Goal: Transaction & Acquisition: Obtain resource

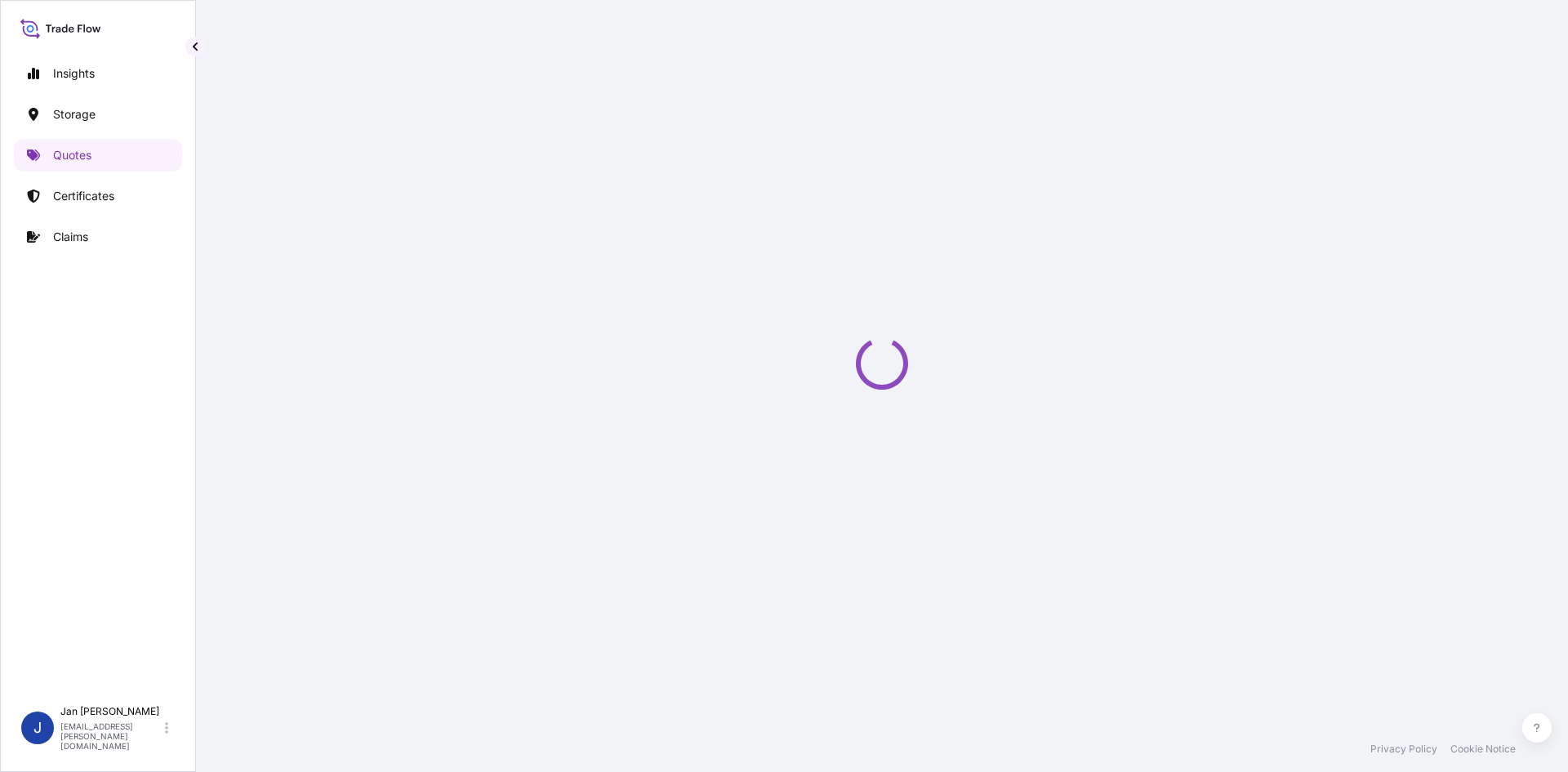
scroll to position [26, 0]
select select "Water"
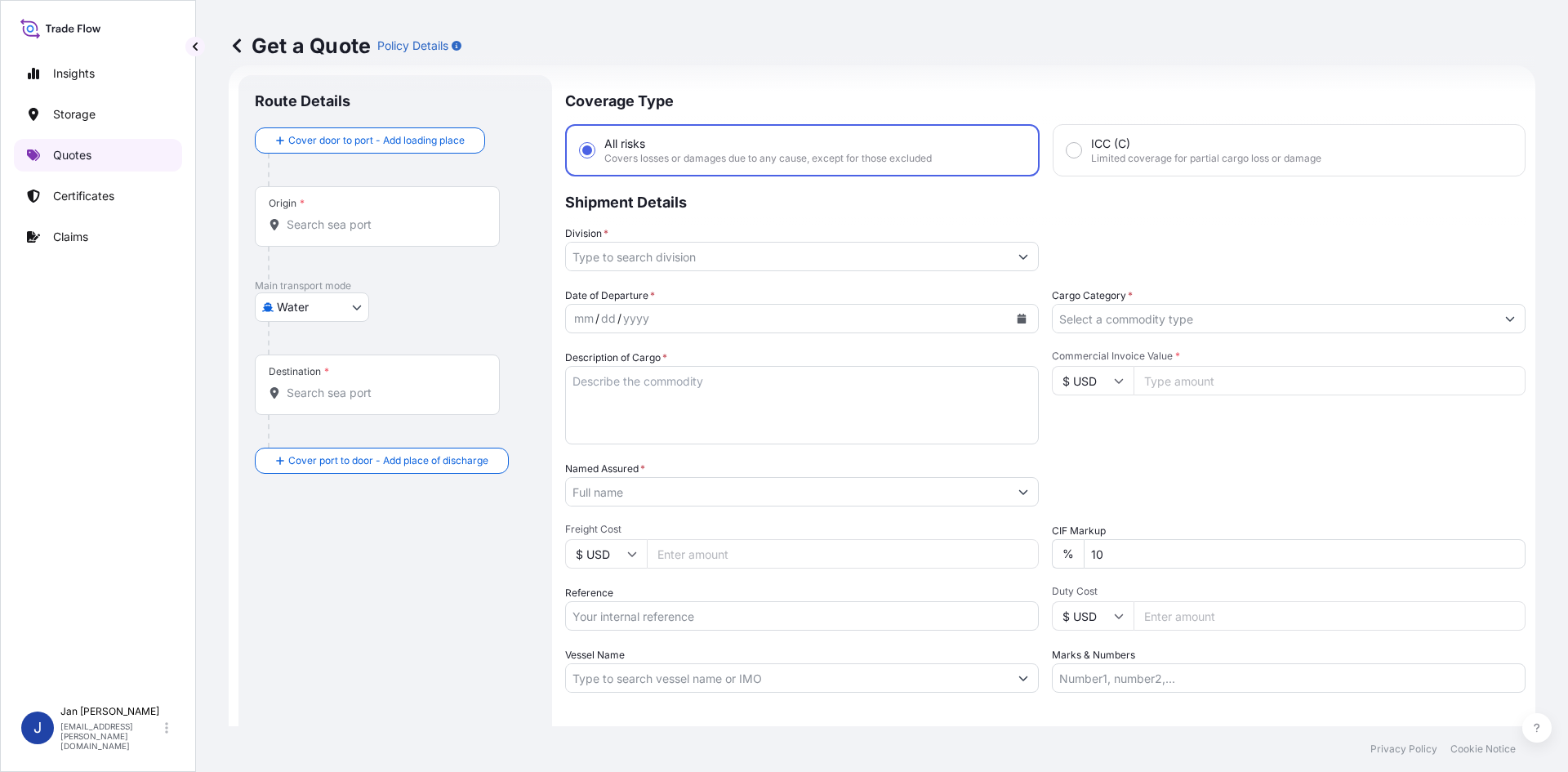
click at [90, 143] on link "Quotes" at bounding box center [97, 155] width 168 height 32
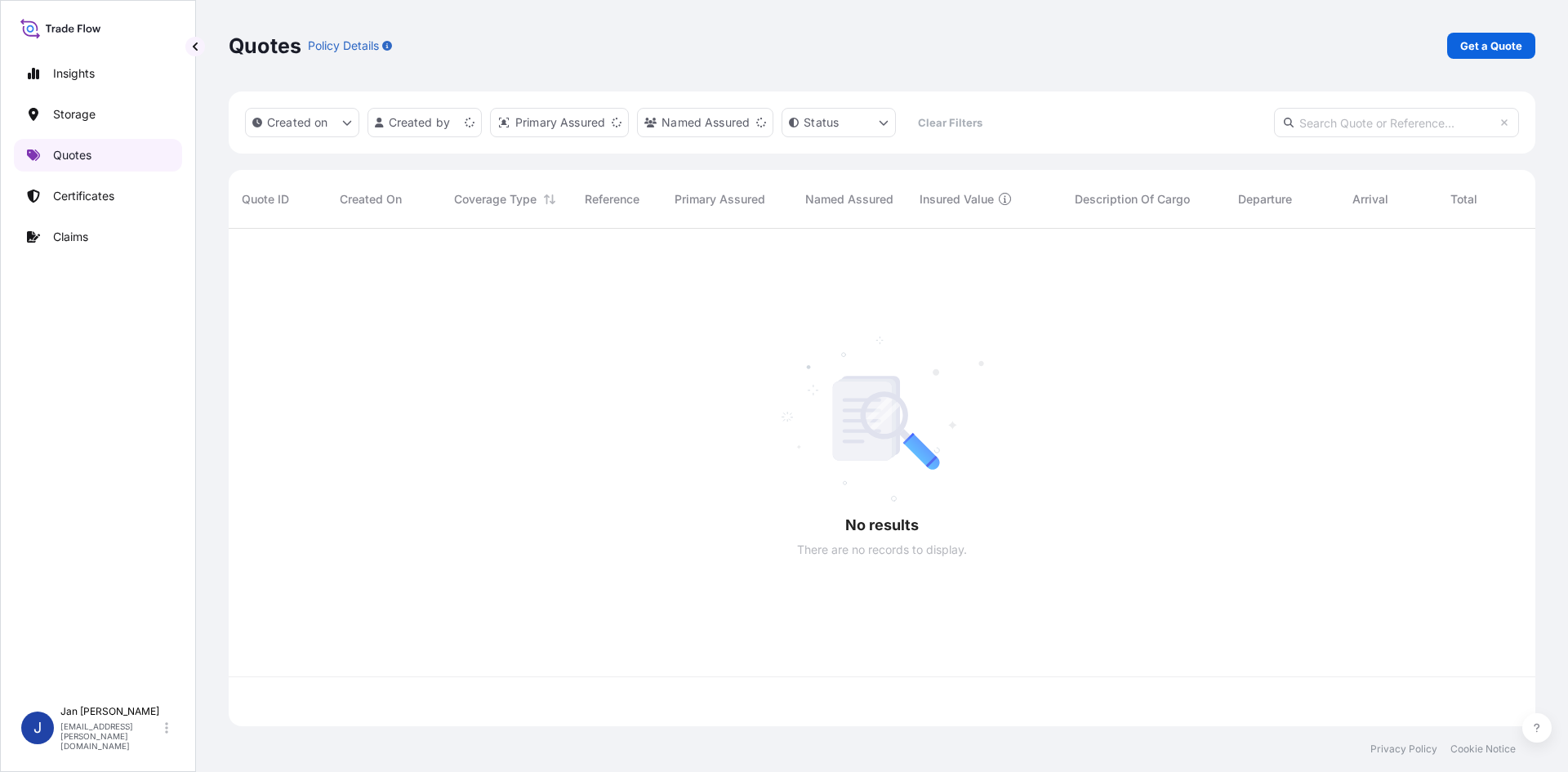
scroll to position [494, 1294]
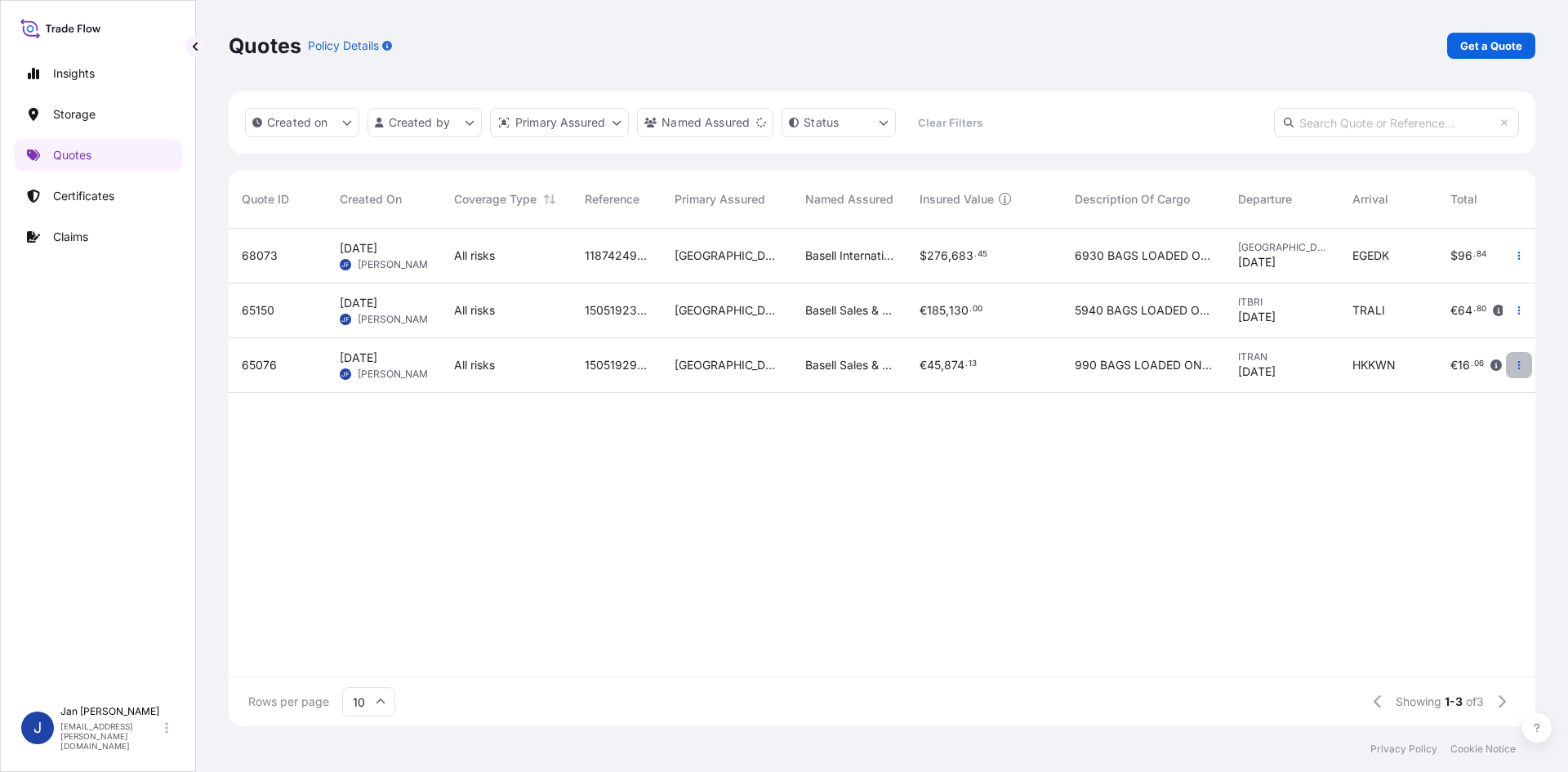
click at [1523, 367] on icon "button" at bounding box center [1519, 364] width 9 height 9
click at [1477, 396] on p "Duplicate quote" at bounding box center [1453, 398] width 85 height 16
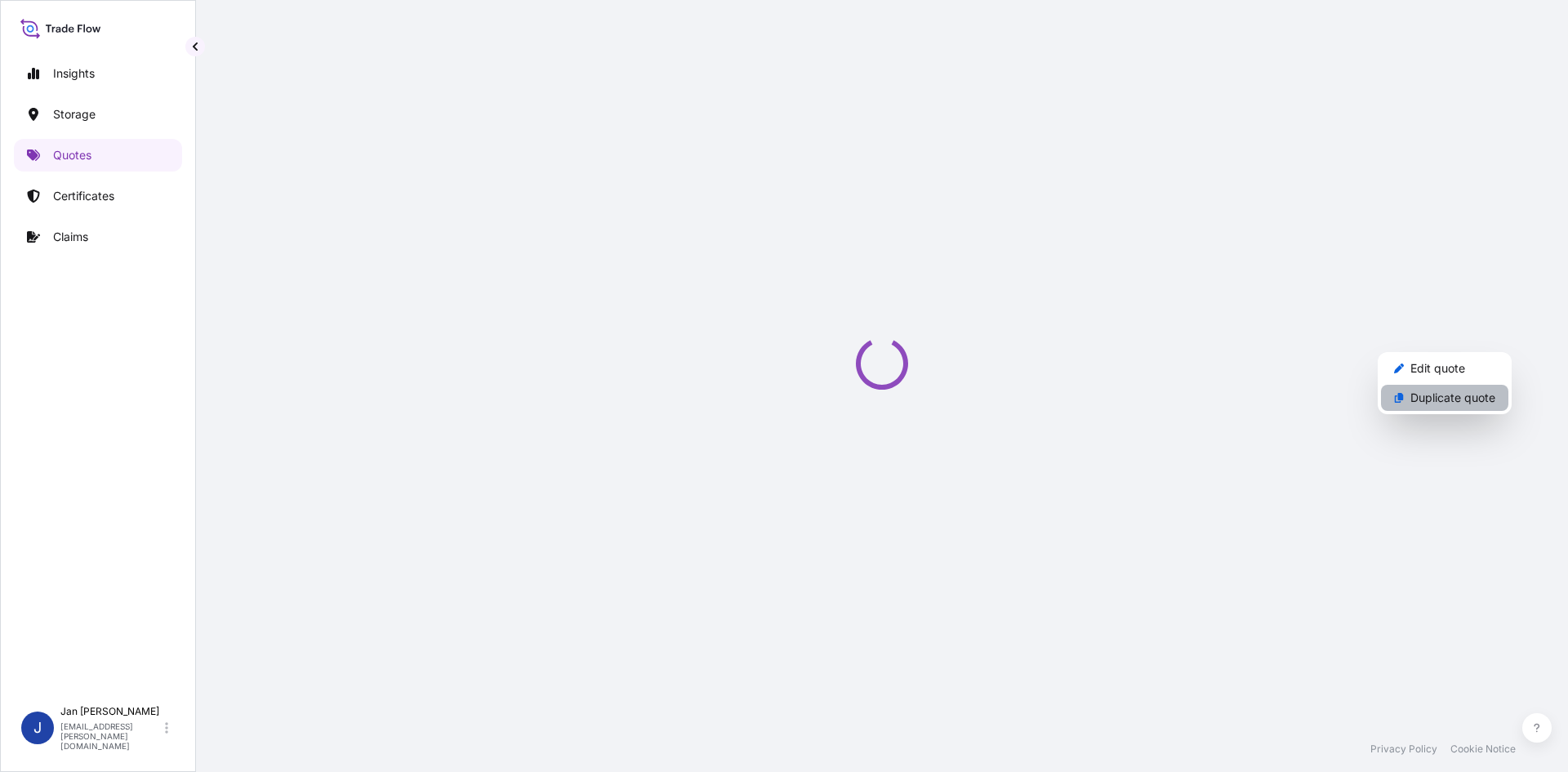
scroll to position [26, 0]
select select "Water"
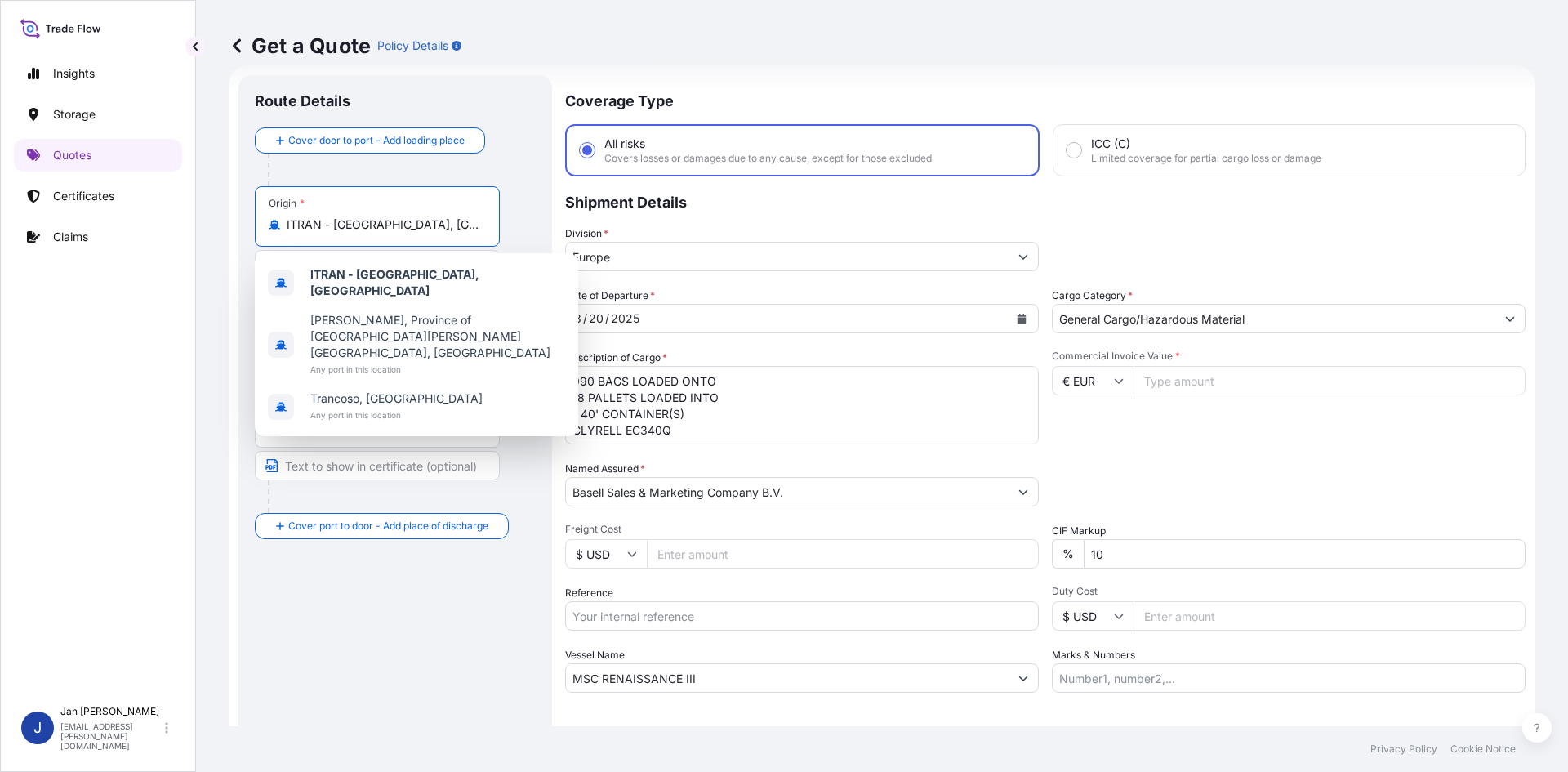
drag, startPoint x: 428, startPoint y: 227, endPoint x: 206, endPoint y: 229, distance: 222.0
click at [222, 230] on div "Get a Quote Policy Details Route Details Cover door to port - Add loading place…" at bounding box center [882, 363] width 1372 height 726
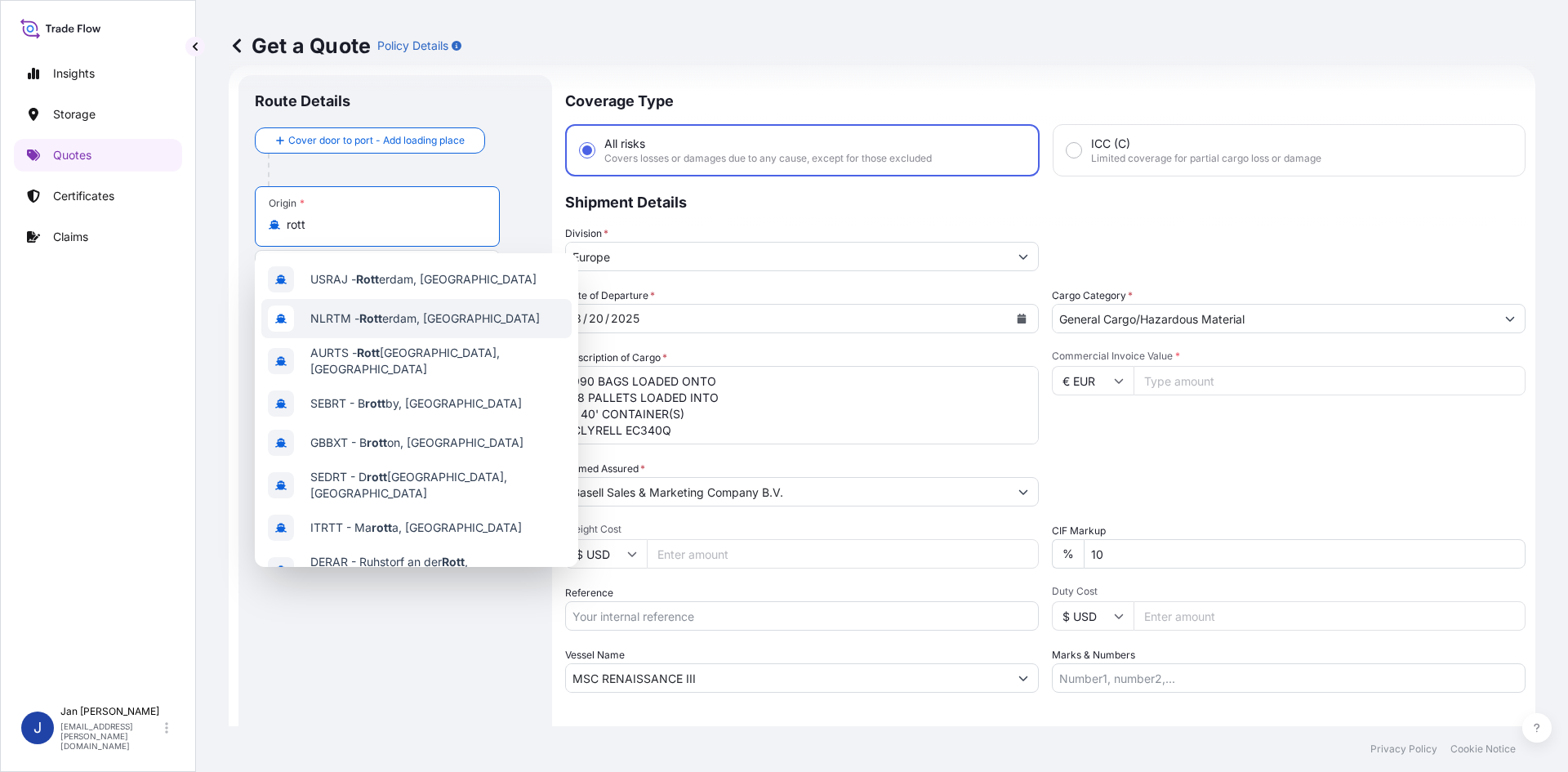
click at [389, 312] on span "NLRTM - [PERSON_NAME] erdam, [GEOGRAPHIC_DATA]" at bounding box center [425, 318] width 229 height 16
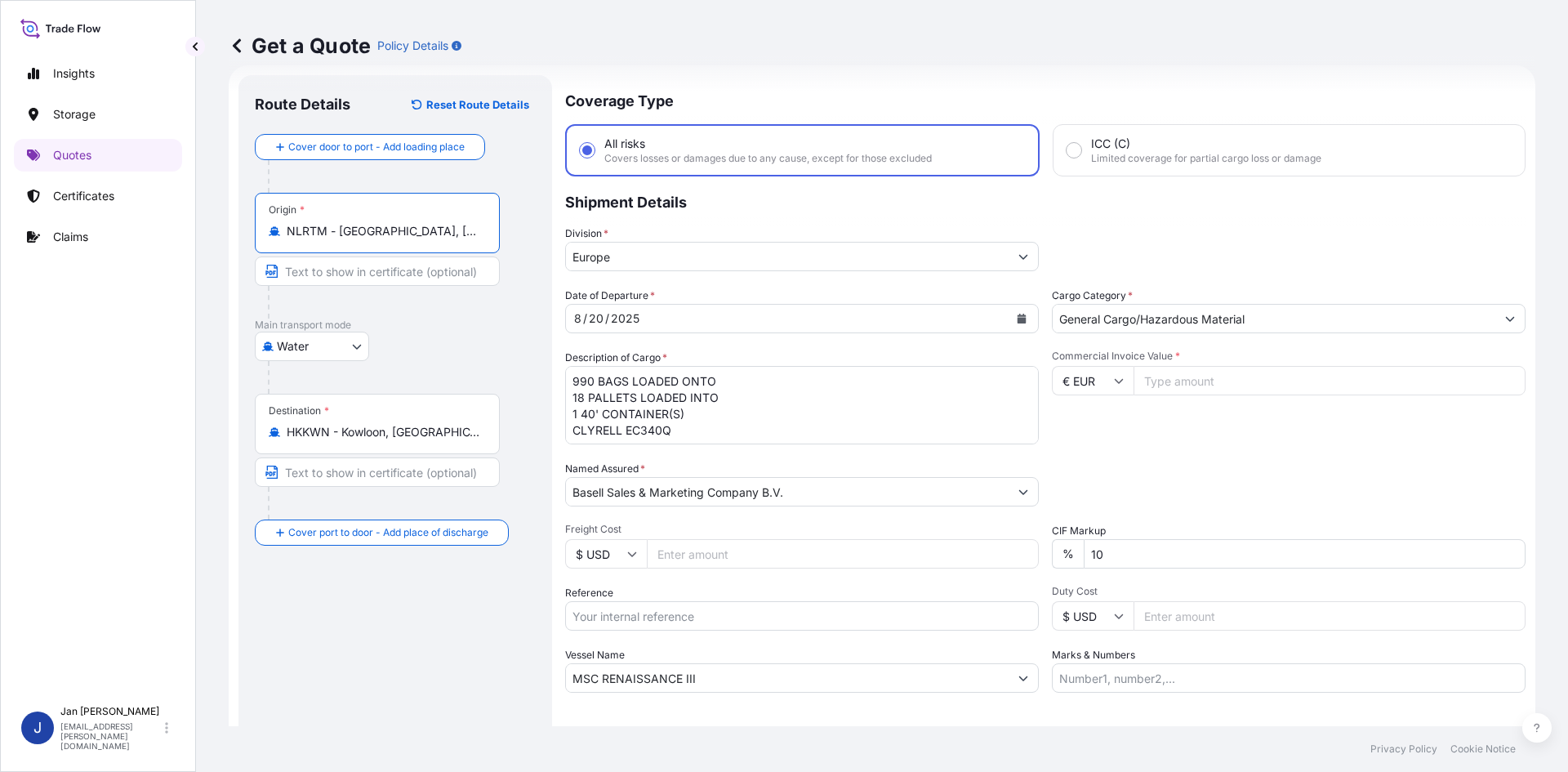
type input "NLRTM - [GEOGRAPHIC_DATA], [GEOGRAPHIC_DATA]"
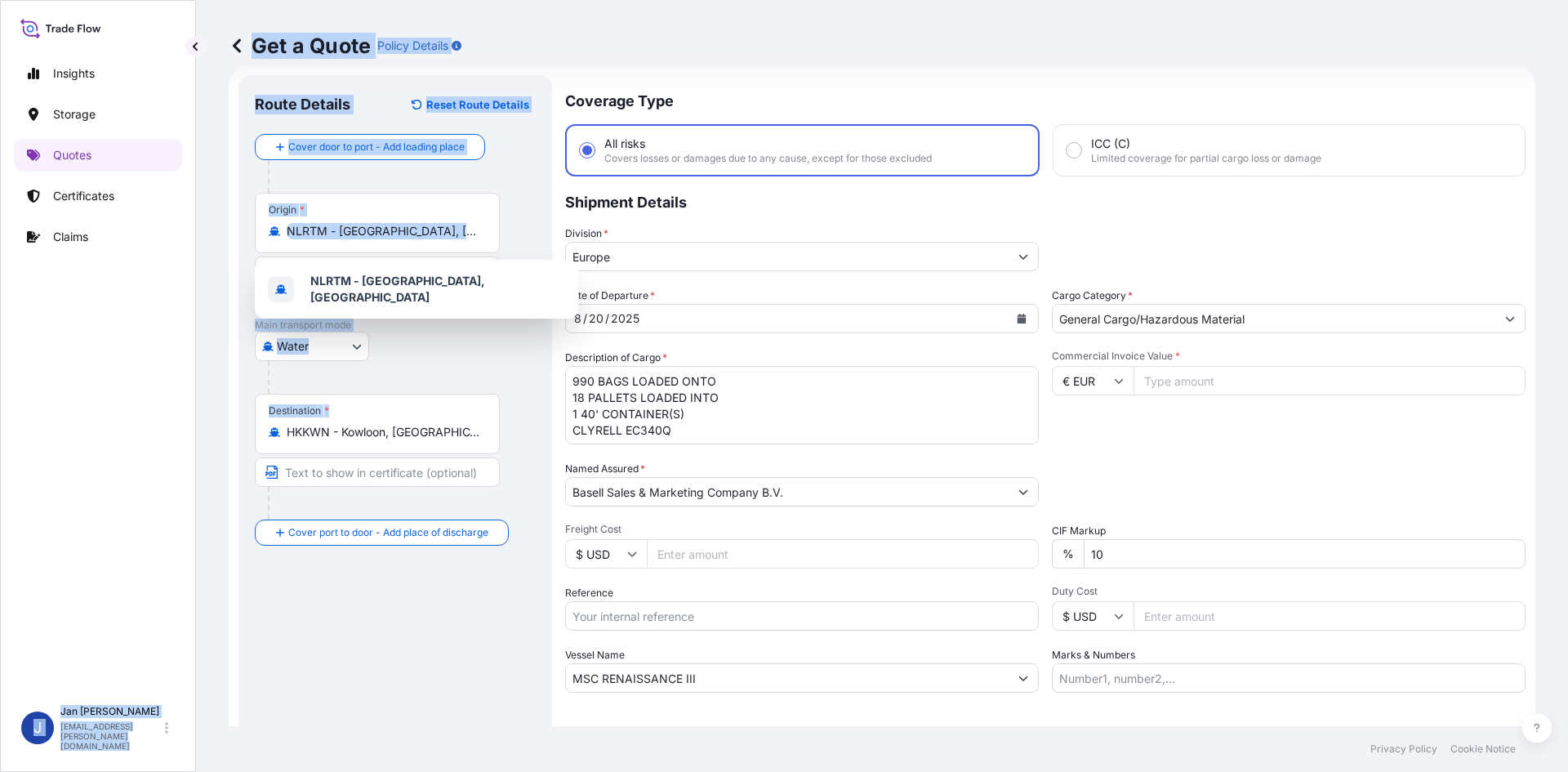
drag, startPoint x: 438, startPoint y: 438, endPoint x: 139, endPoint y: 436, distance: 299.0
click at [148, 437] on div "Insights Storage Quotes Certificates Claims J [PERSON_NAME] [EMAIL_ADDRESS][PER…" at bounding box center [784, 386] width 1568 height 772
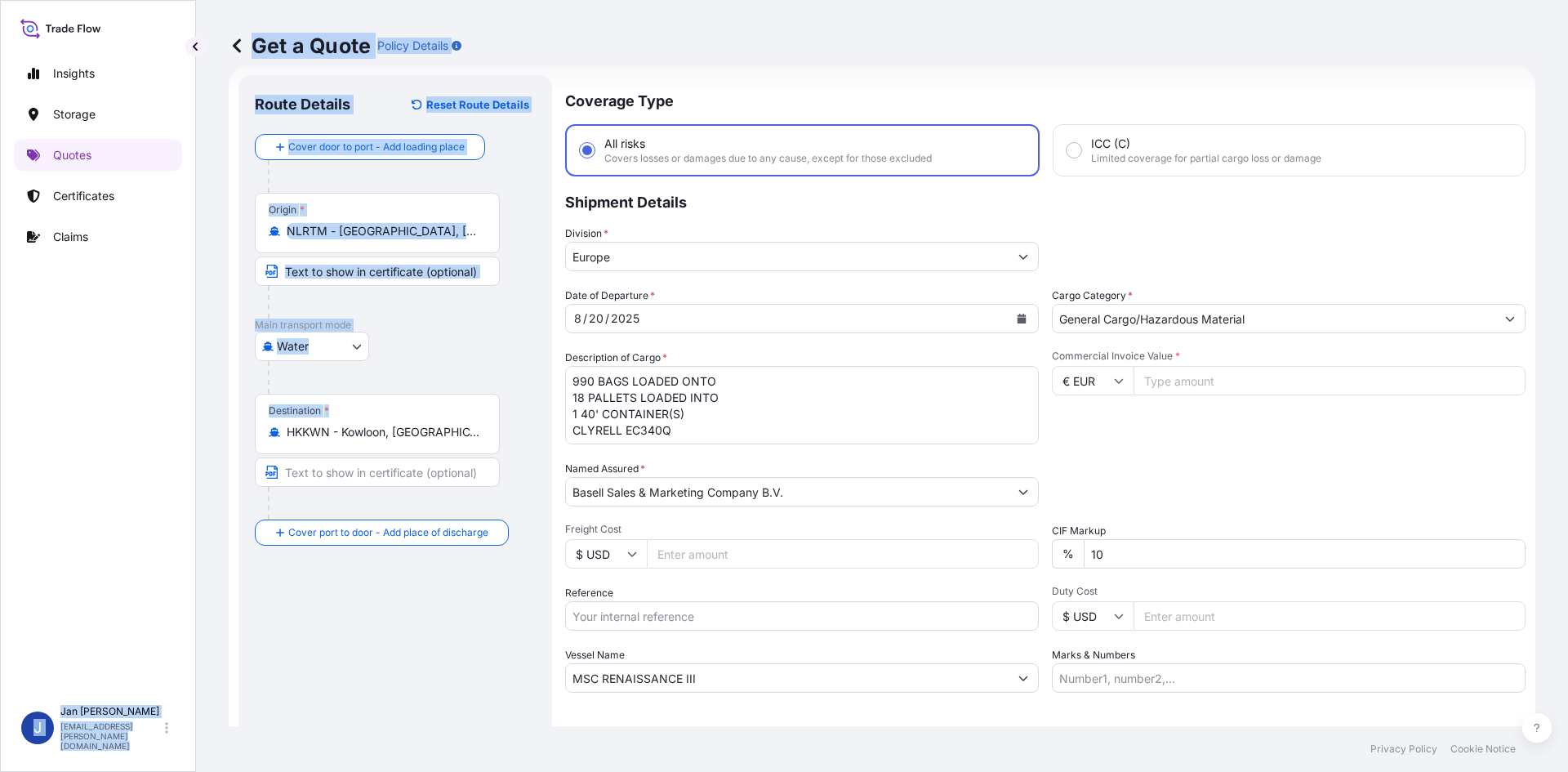
click at [487, 427] on div "Destination * HKKWN - [GEOGRAPHIC_DATA], [GEOGRAPHIC_DATA]" at bounding box center [377, 423] width 245 height 61
click at [479, 427] on input "HKKWN - Kowloon, [GEOGRAPHIC_DATA]" at bounding box center [383, 432] width 193 height 16
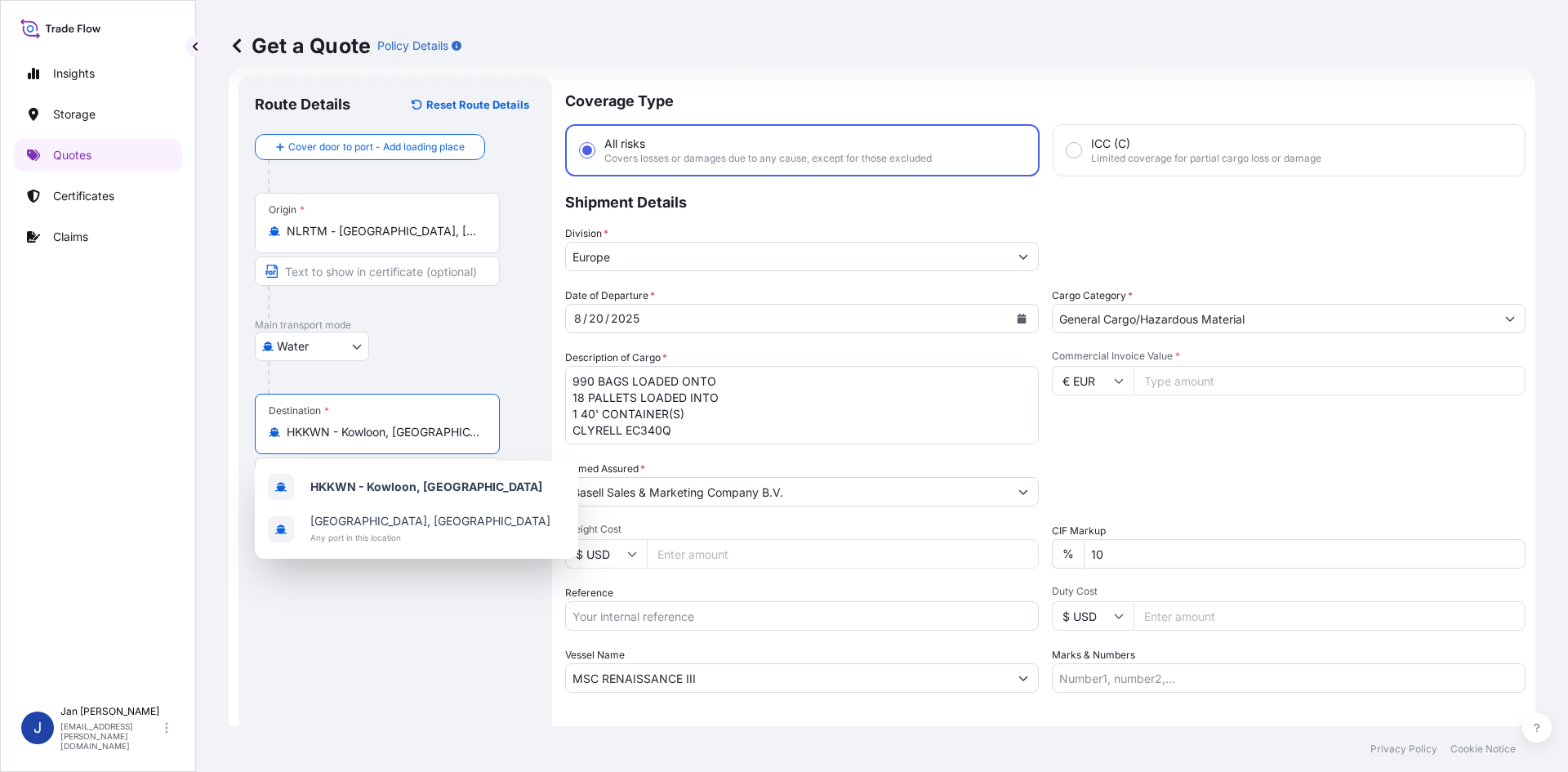
drag, startPoint x: 347, startPoint y: 420, endPoint x: 258, endPoint y: 420, distance: 89.0
click at [258, 420] on div "Destination * HKKWN - [GEOGRAPHIC_DATA], [GEOGRAPHIC_DATA]" at bounding box center [377, 423] width 245 height 61
paste input "UANGPU"
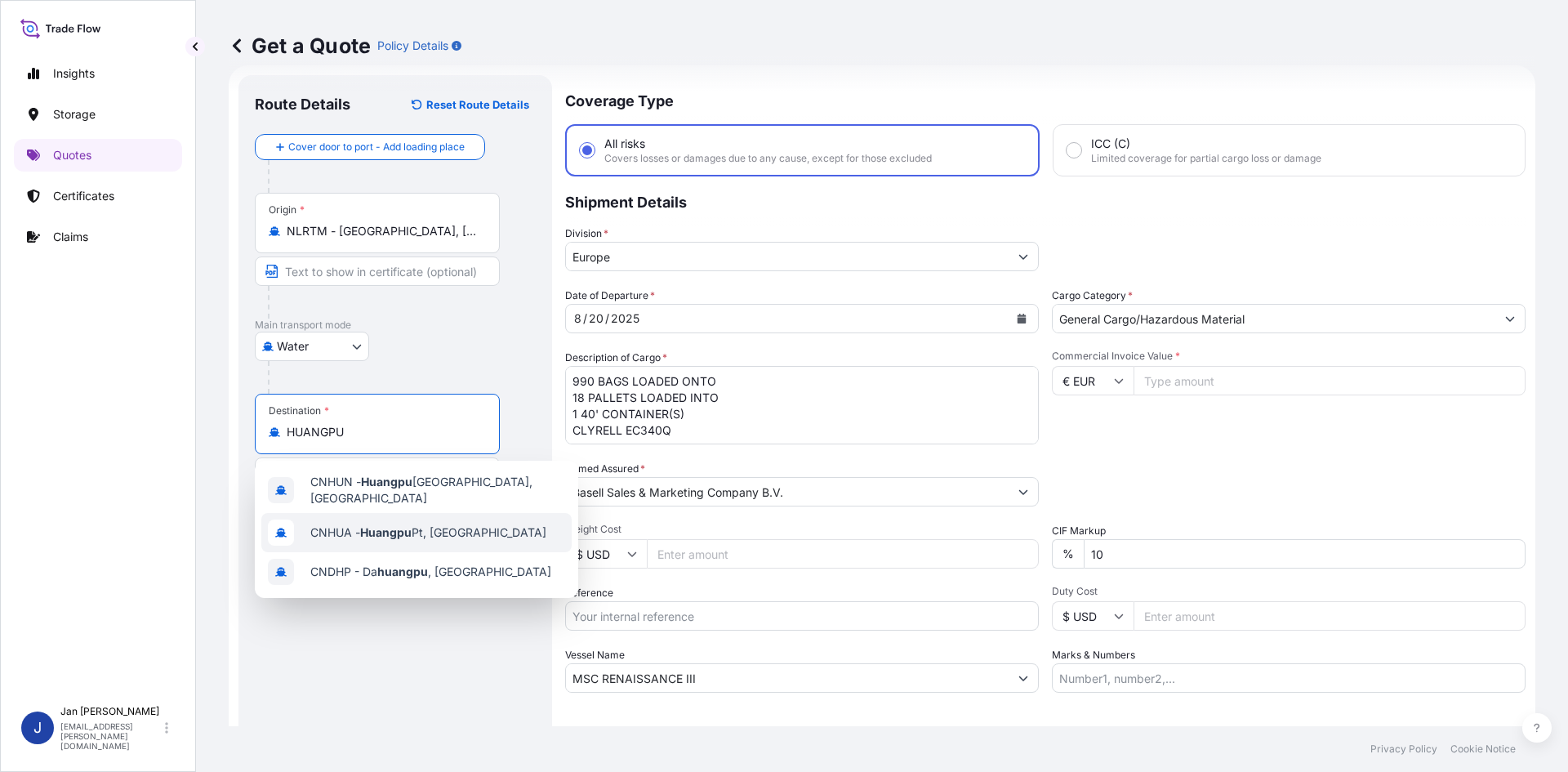
click at [508, 520] on div "CNHUA - Huangpu Pt, [GEOGRAPHIC_DATA]" at bounding box center [416, 532] width 311 height 39
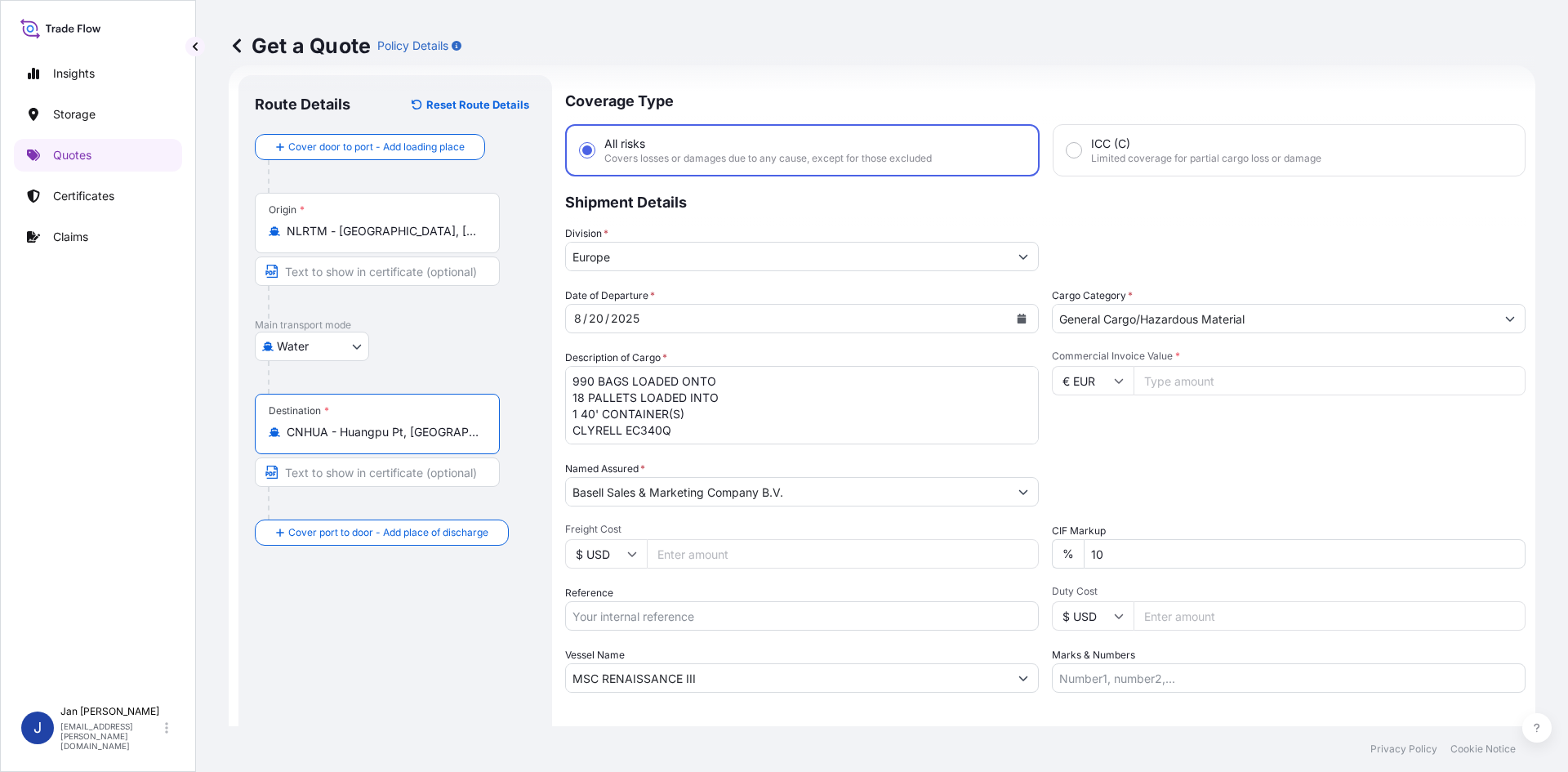
type input "CNHUA - Huangpu Pt, [GEOGRAPHIC_DATA]"
click at [1010, 329] on button "Calendar" at bounding box center [1021, 318] width 26 height 26
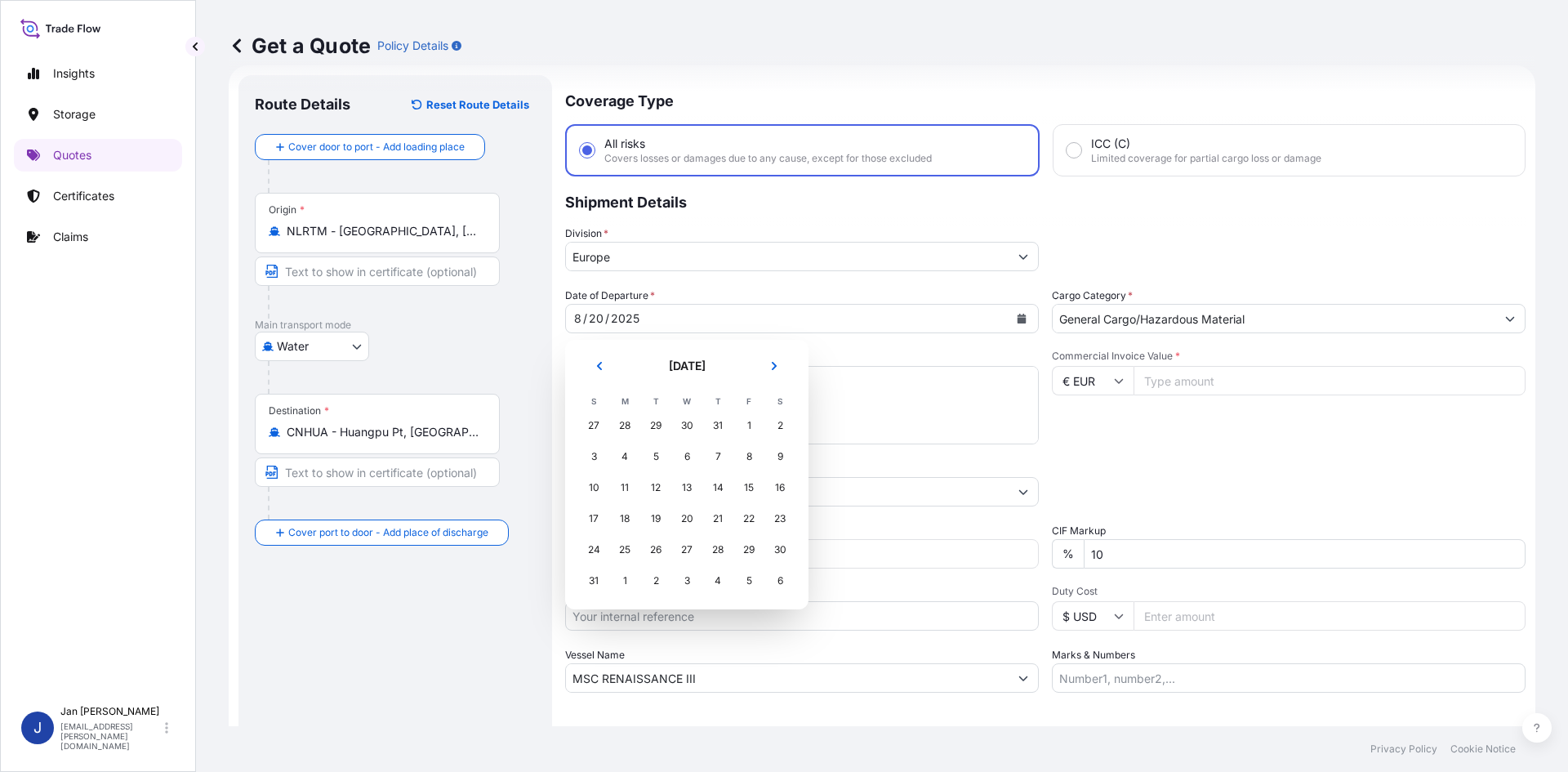
click at [787, 357] on button "Next" at bounding box center [775, 366] width 36 height 26
click at [688, 461] on div "10" at bounding box center [687, 456] width 29 height 29
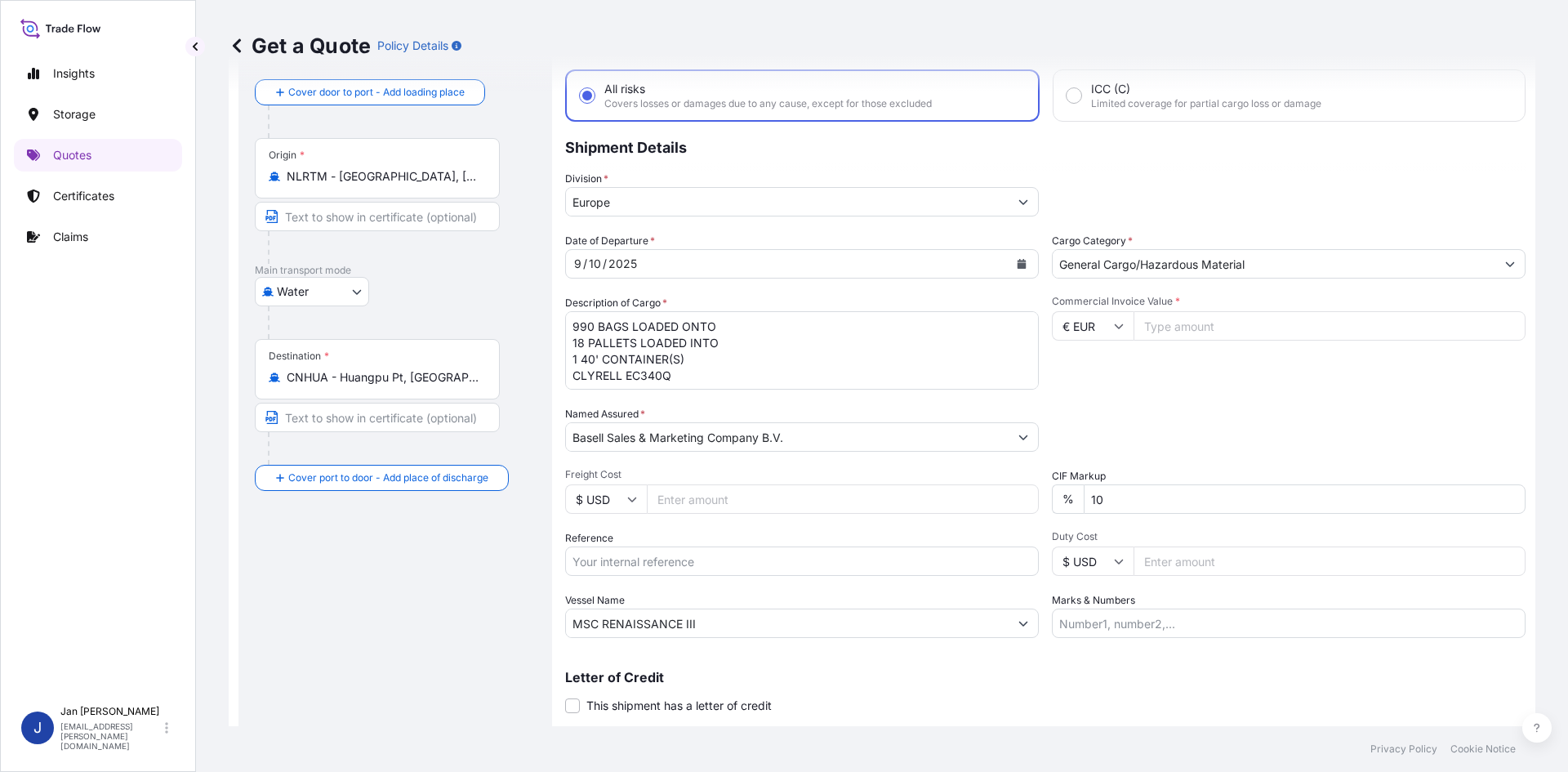
scroll to position [125, 0]
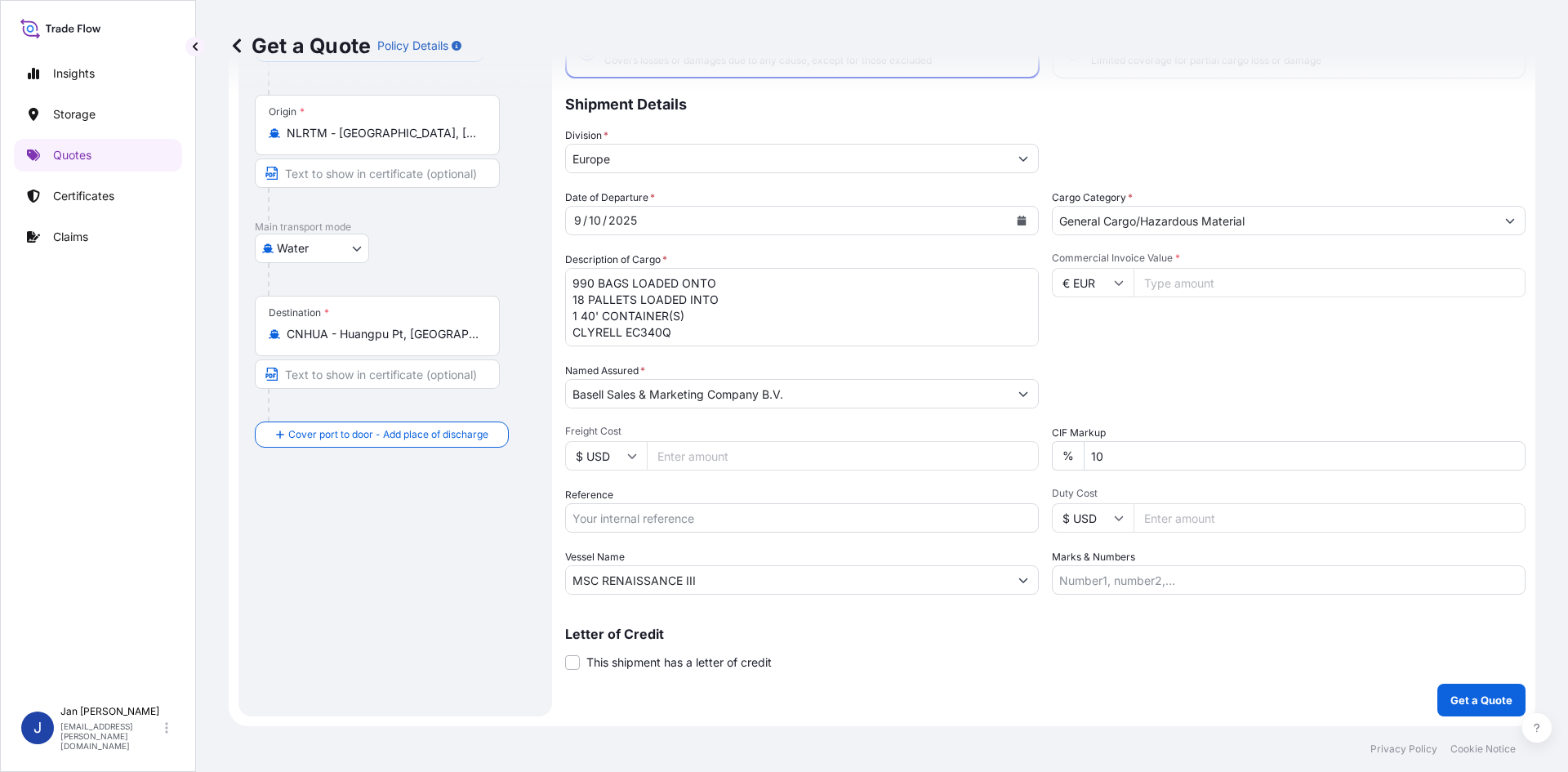
click at [752, 523] on input "Reference" at bounding box center [801, 518] width 473 height 29
click at [873, 574] on input "MSC RENAISSANCE III" at bounding box center [787, 579] width 443 height 29
drag, startPoint x: 839, startPoint y: 582, endPoint x: 393, endPoint y: 606, distance: 446.6
click at [393, 606] on form "Route Details Reset Route Details Cover door to port - Add loading place Place …" at bounding box center [882, 346] width 1307 height 758
paste input "EVER GENIUS"
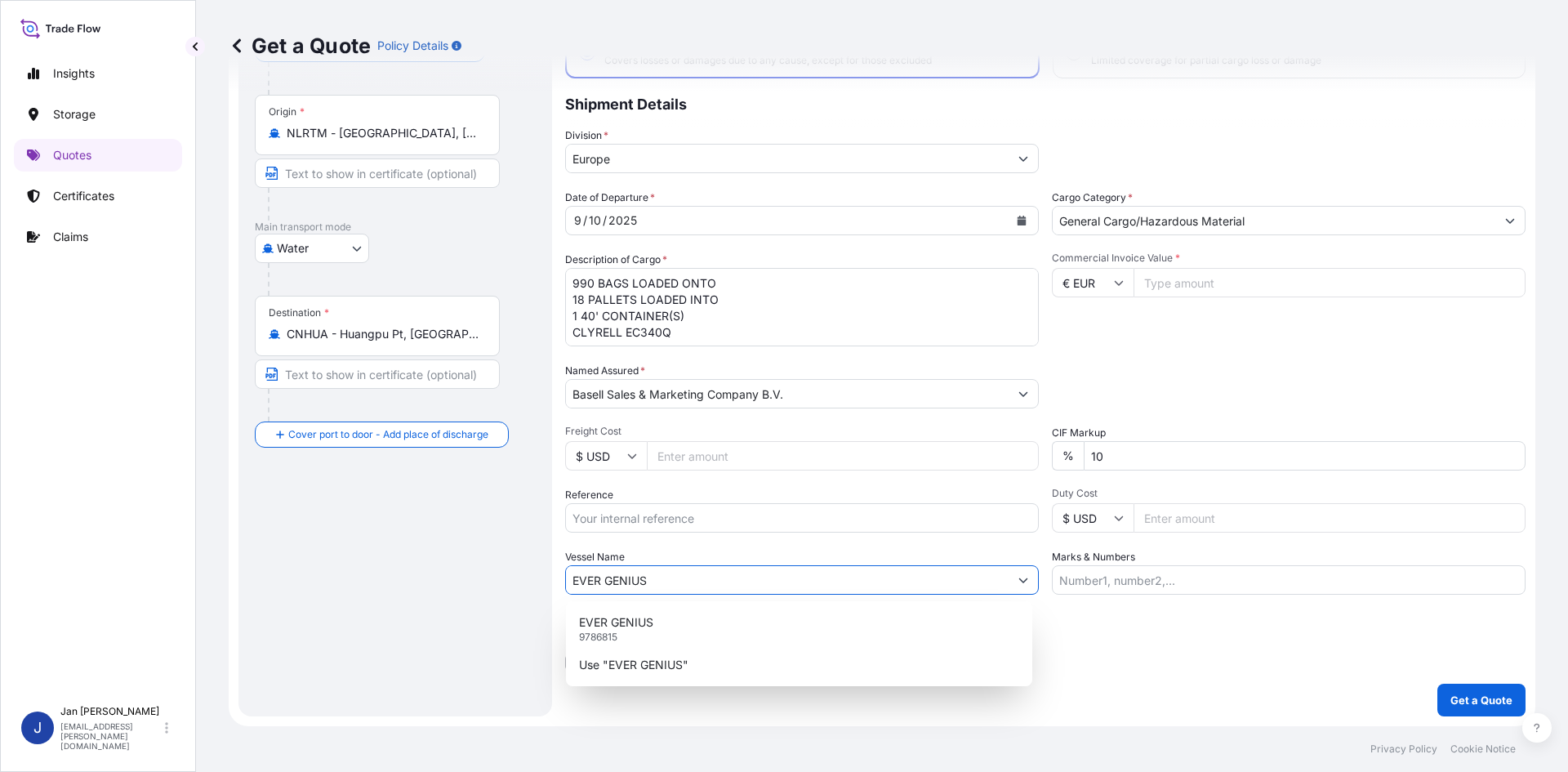
type input "EVER GENIUS"
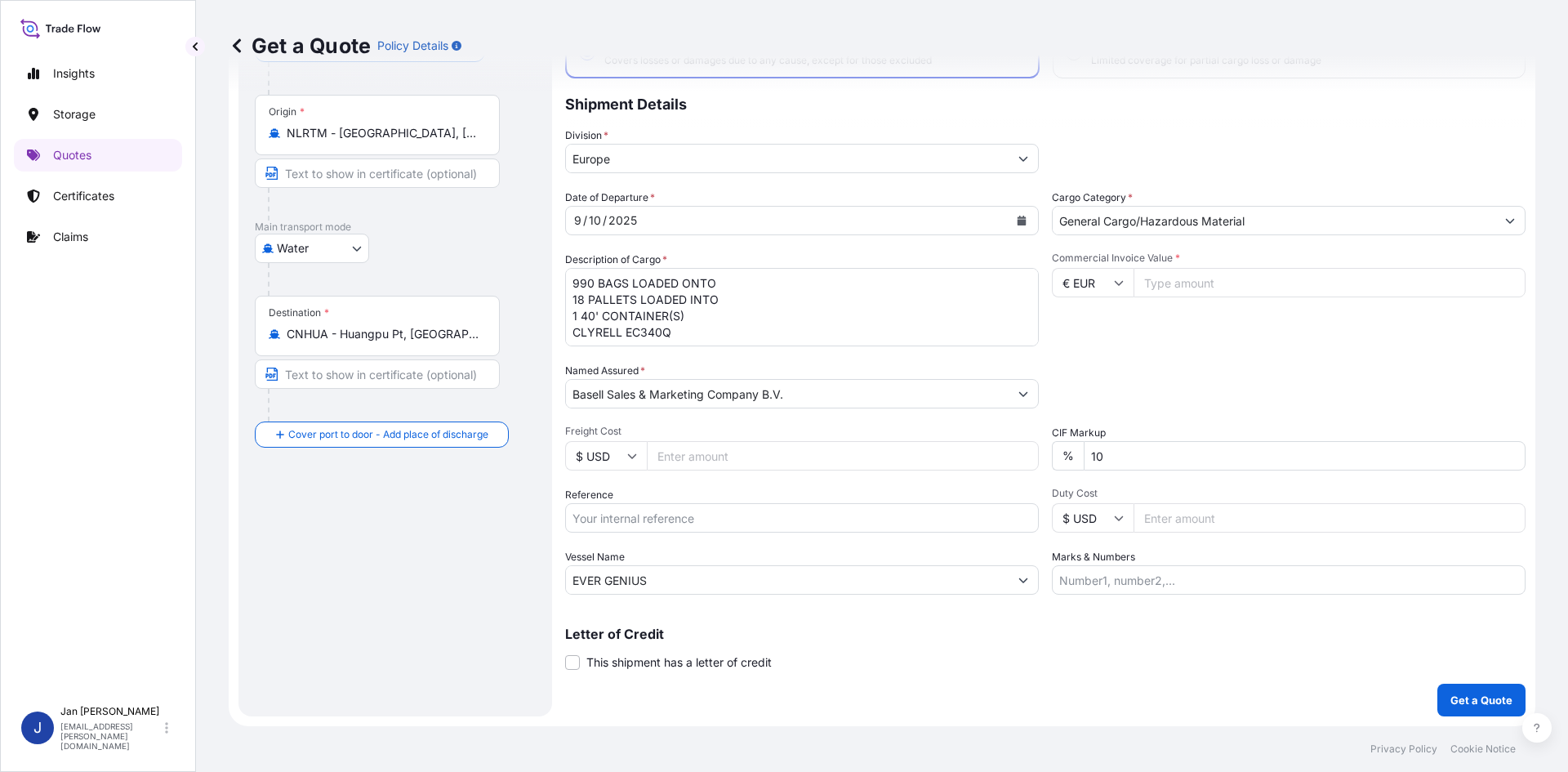
click at [684, 534] on div "Date of Departure * [DATE] Cargo Category * General Cargo/Hazardous Material De…" at bounding box center [1045, 392] width 961 height 405
click at [697, 514] on input "Reference" at bounding box center [801, 518] width 473 height 29
paste input "1187429250"
type input "1187429250"
drag, startPoint x: 576, startPoint y: 282, endPoint x: 688, endPoint y: 368, distance: 141.2
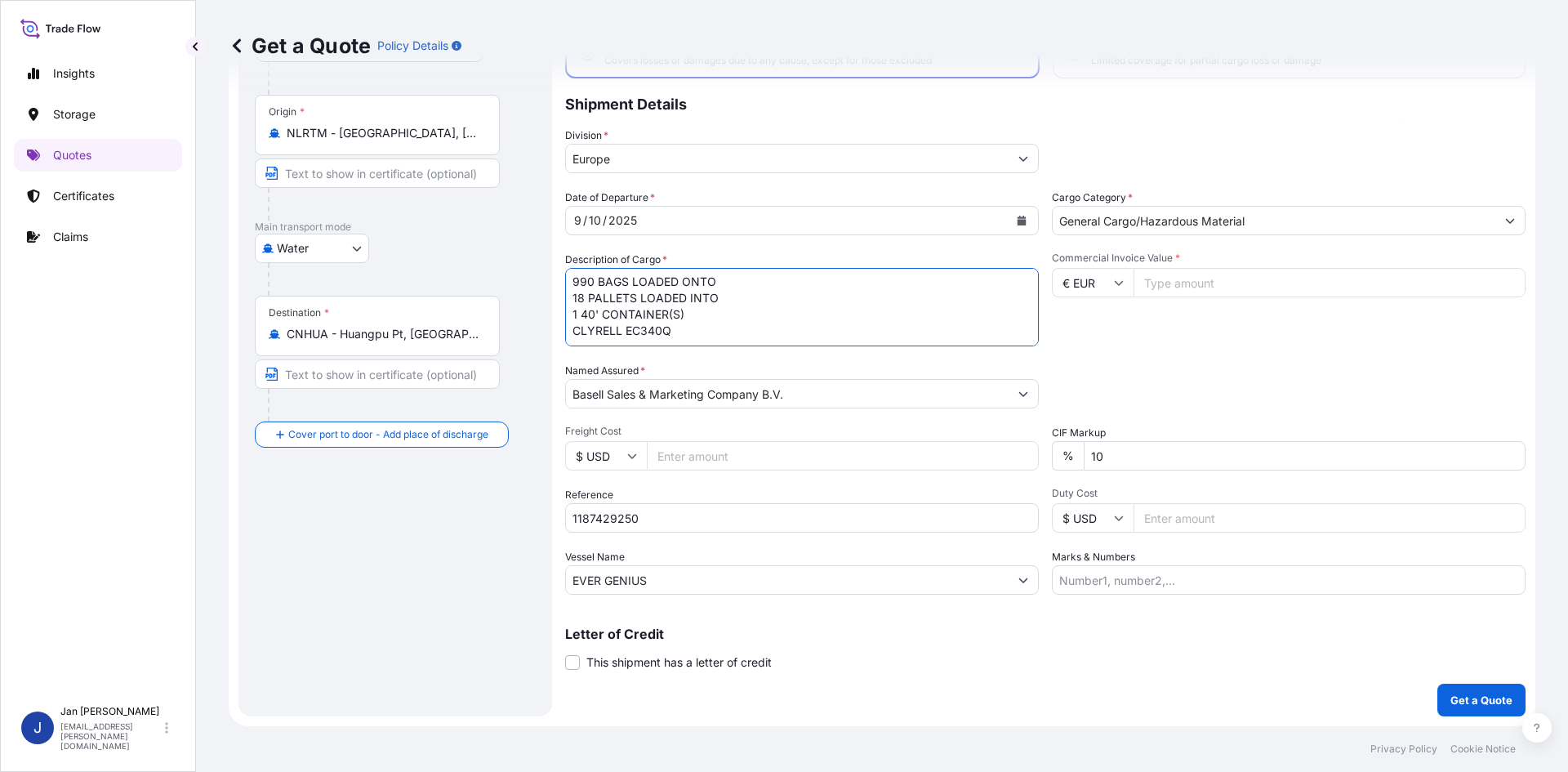
click at [688, 368] on div "Date of Departure * [DATE] Cargo Category * General Cargo/Hazardous Material De…" at bounding box center [1045, 392] width 961 height 405
paste textarea "BAGS LOADED ONTO 18 PALLETS LOADED INTO 1 40' HIGH CUBE CONTAINER 24.750 MT HIG…"
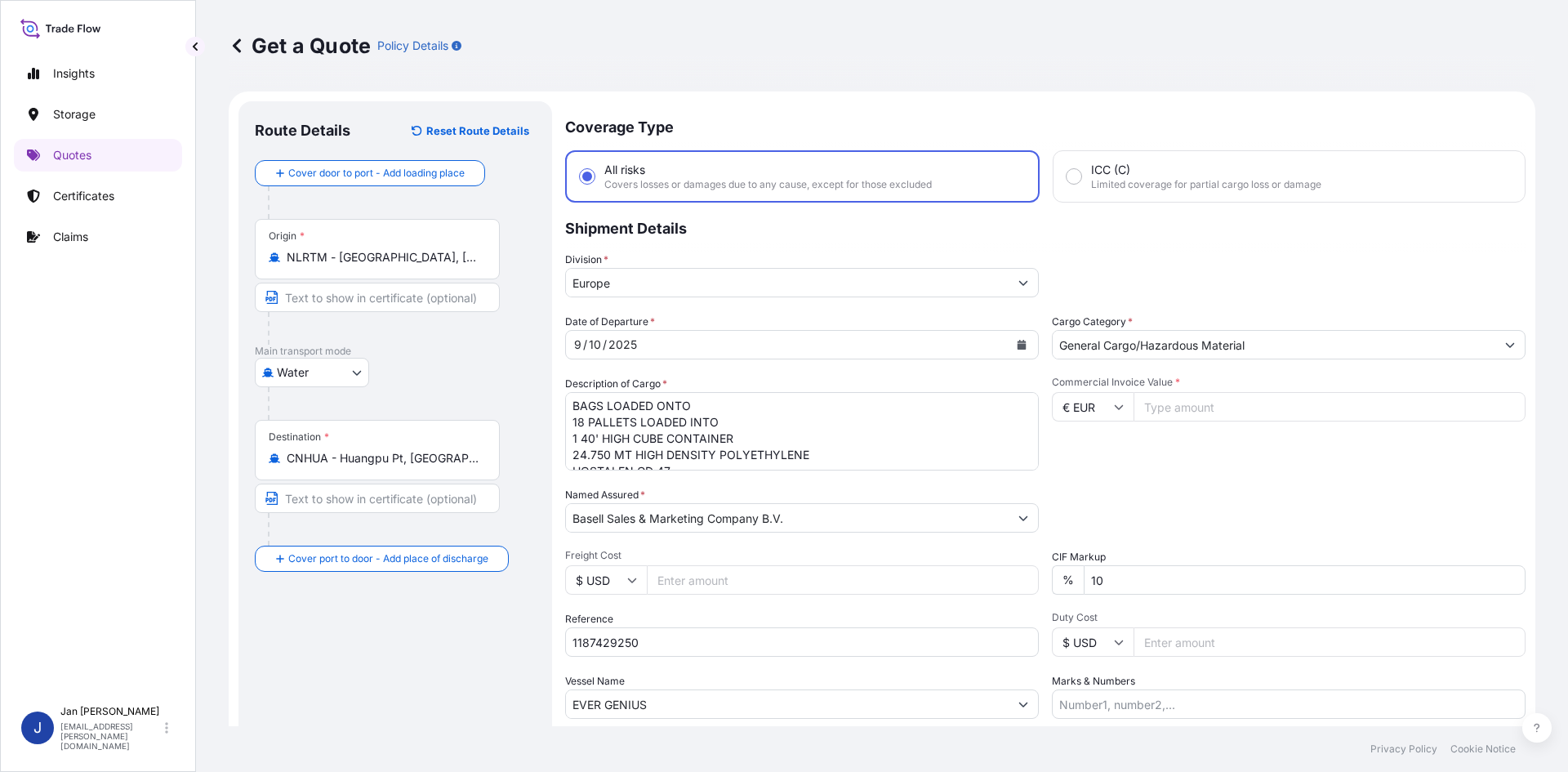
scroll to position [0, 0]
click at [575, 403] on textarea "990 BAGS LOADED ONTO 18 PALLETS LOADED INTO 1 40' CONTAINER(S) CLYRELL EC340Q" at bounding box center [801, 432] width 473 height 78
paste textarea "990"
type textarea "990 BAGS LOADED ONTO 18 PALLETS LOADED INTO 1 40' HIGH CUBE CONTAINER 24.750 MT…"
click at [1222, 403] on input "Commercial Invoice Value *" at bounding box center [1330, 407] width 392 height 29
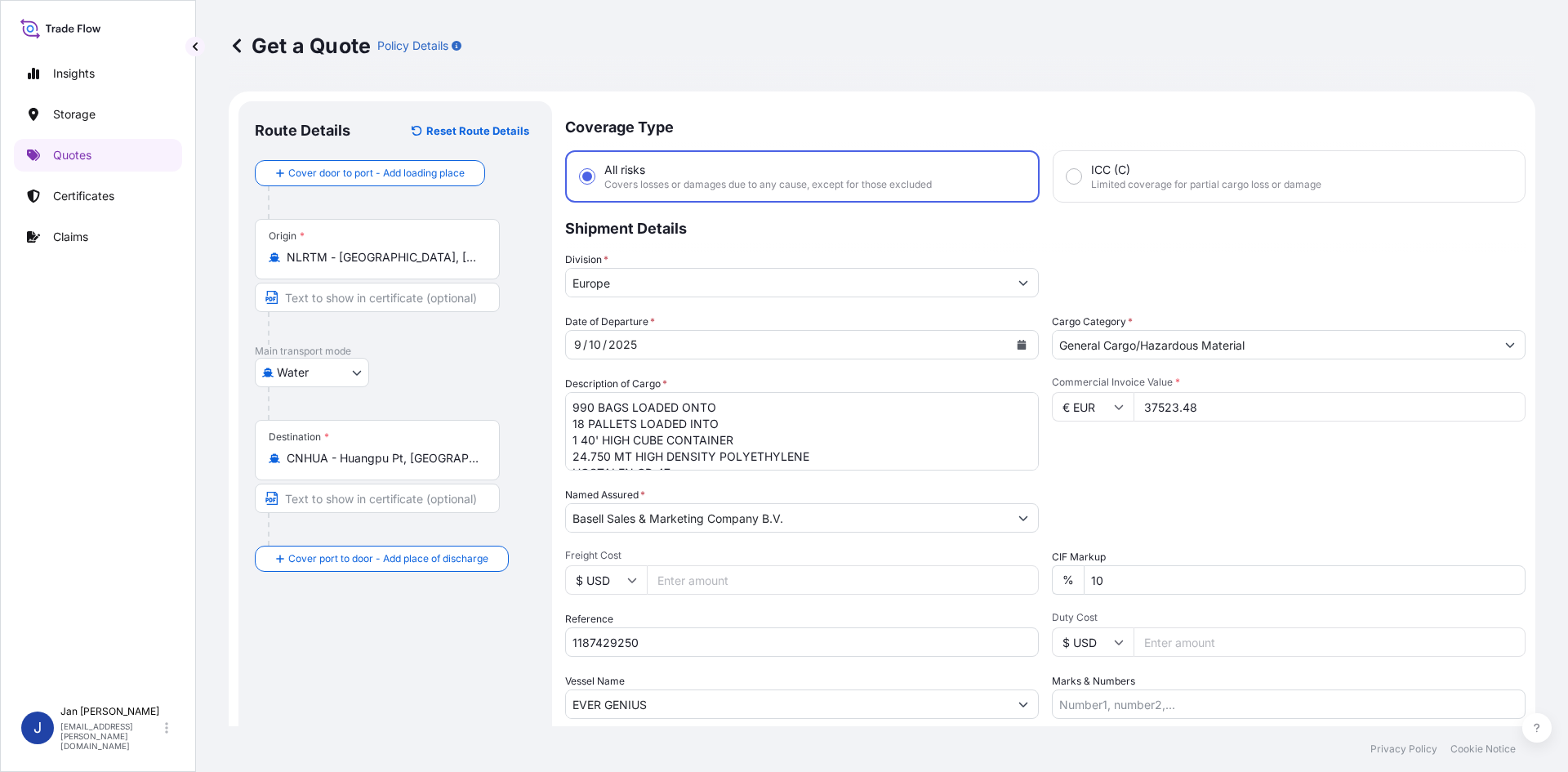
scroll to position [125, 0]
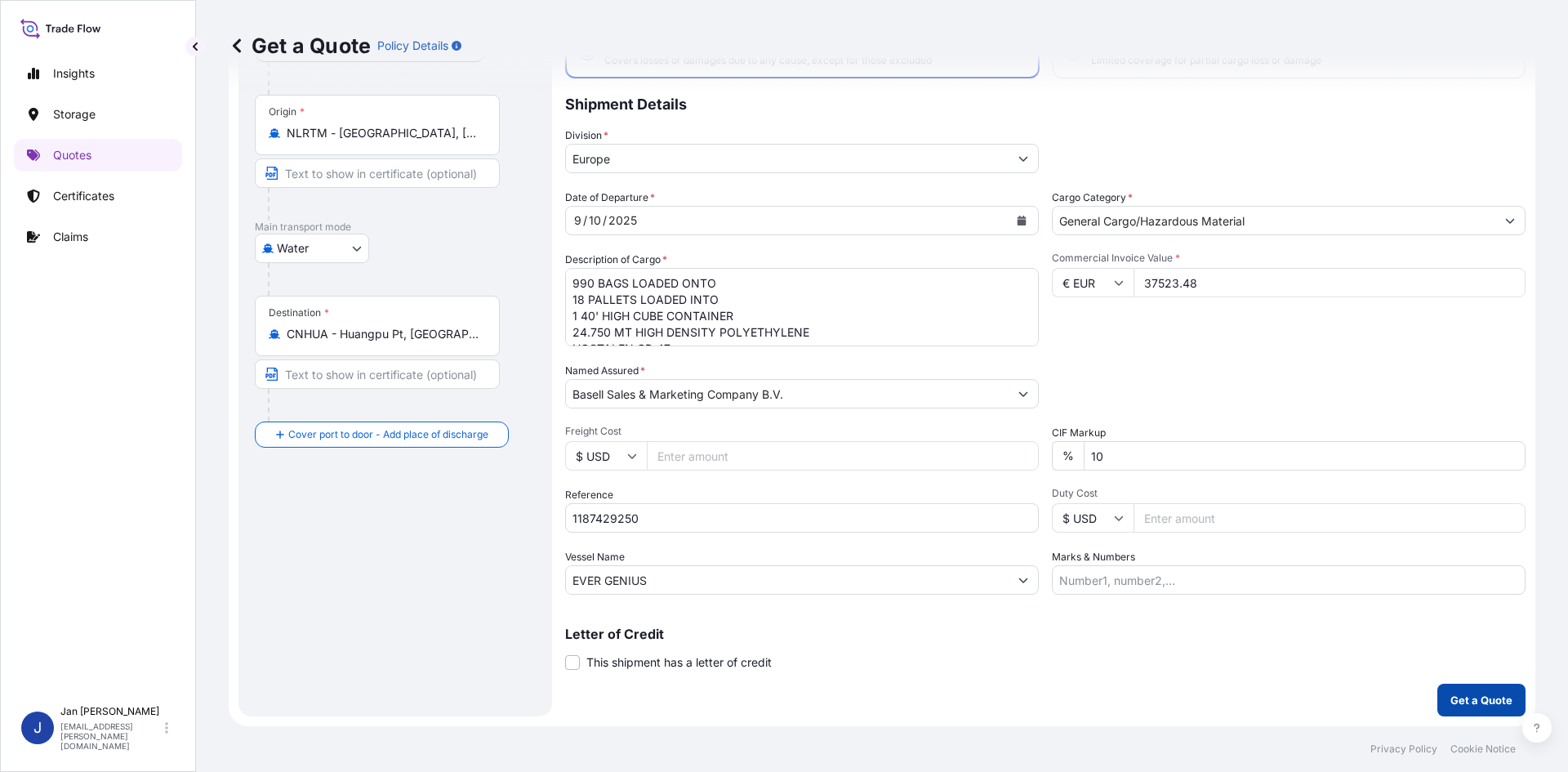
type input "37523.48"
click at [1483, 699] on p "Get a Quote" at bounding box center [1481, 699] width 62 height 16
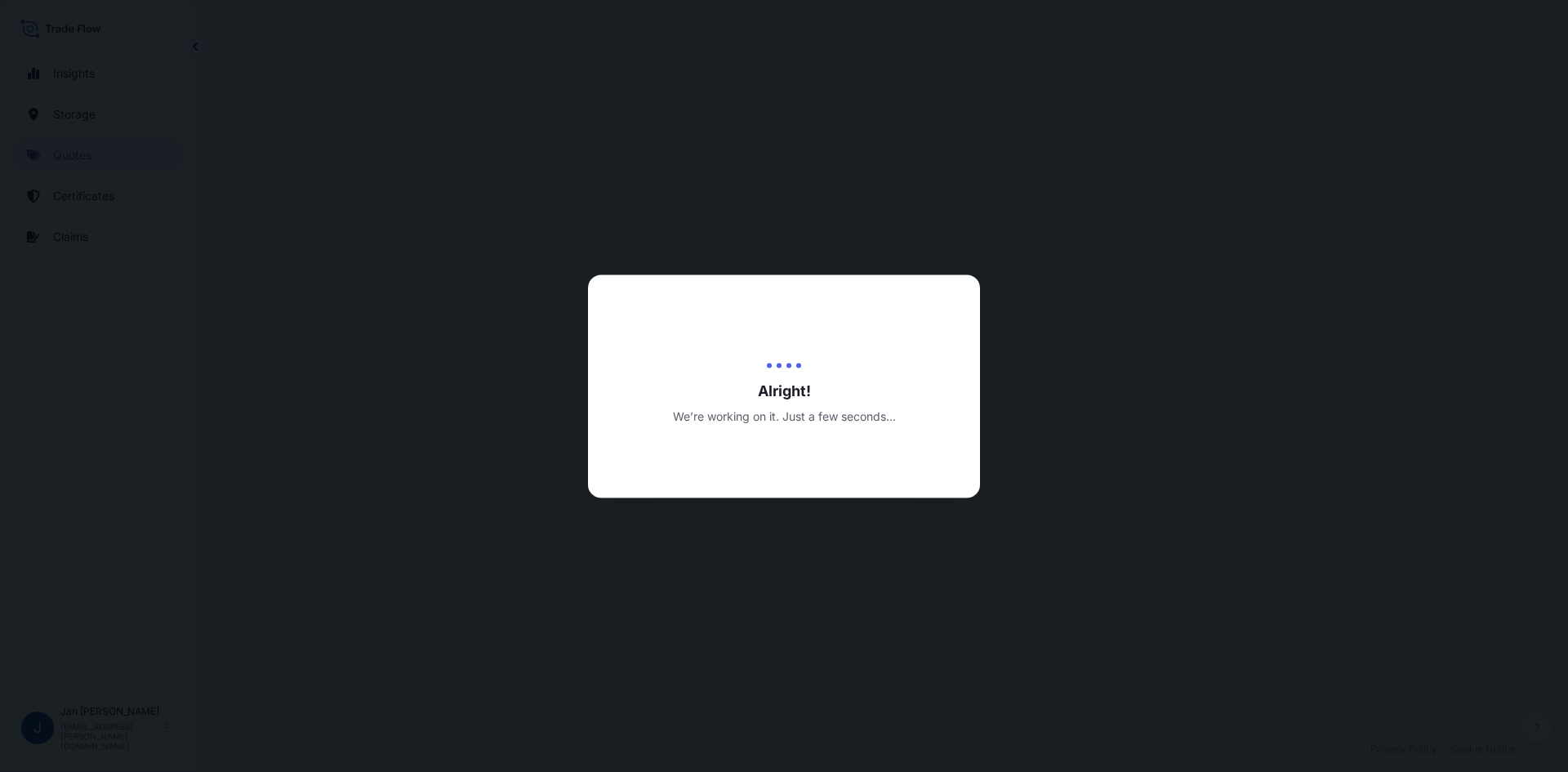
select select "Water"
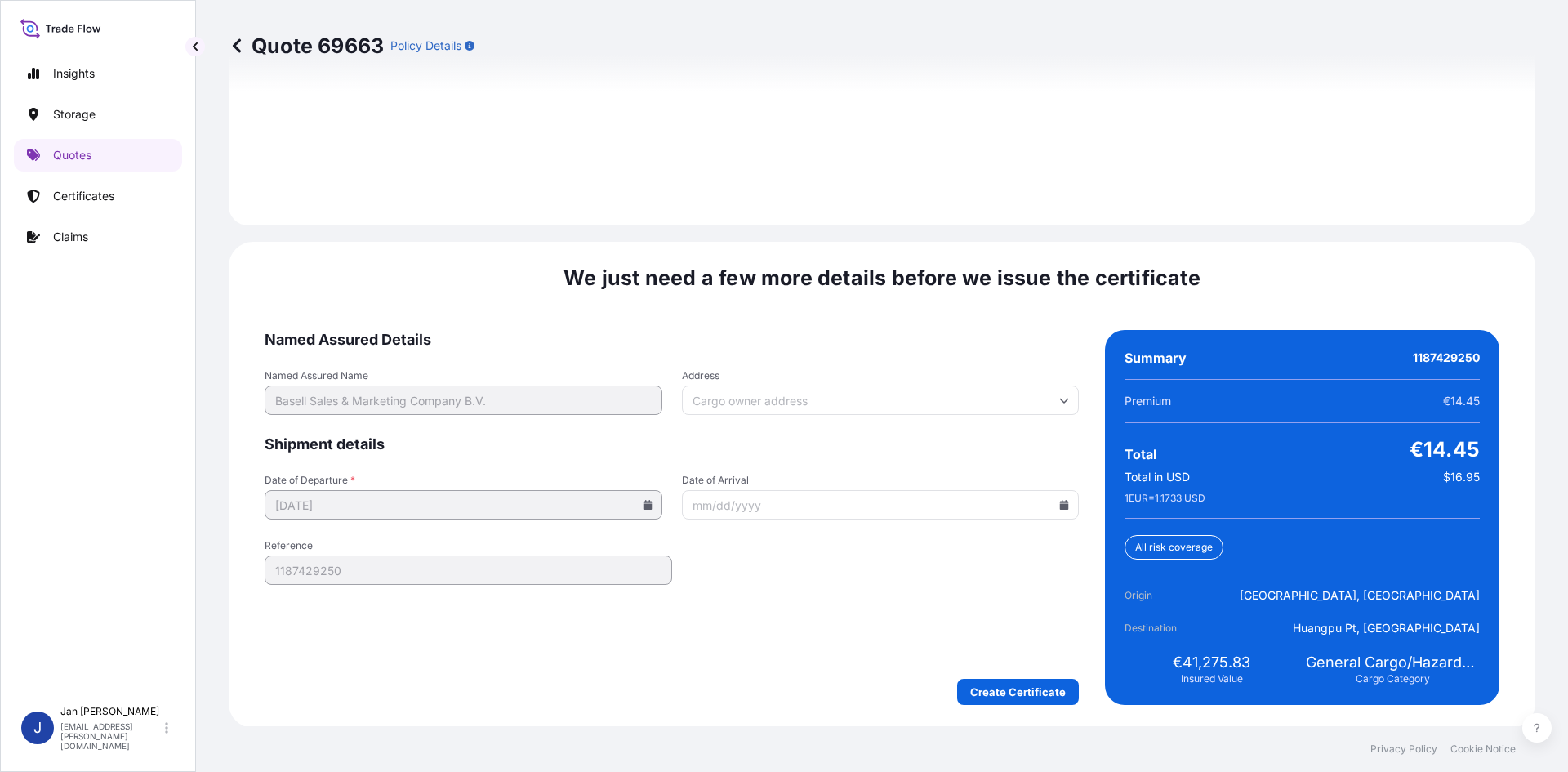
scroll to position [2343, 0]
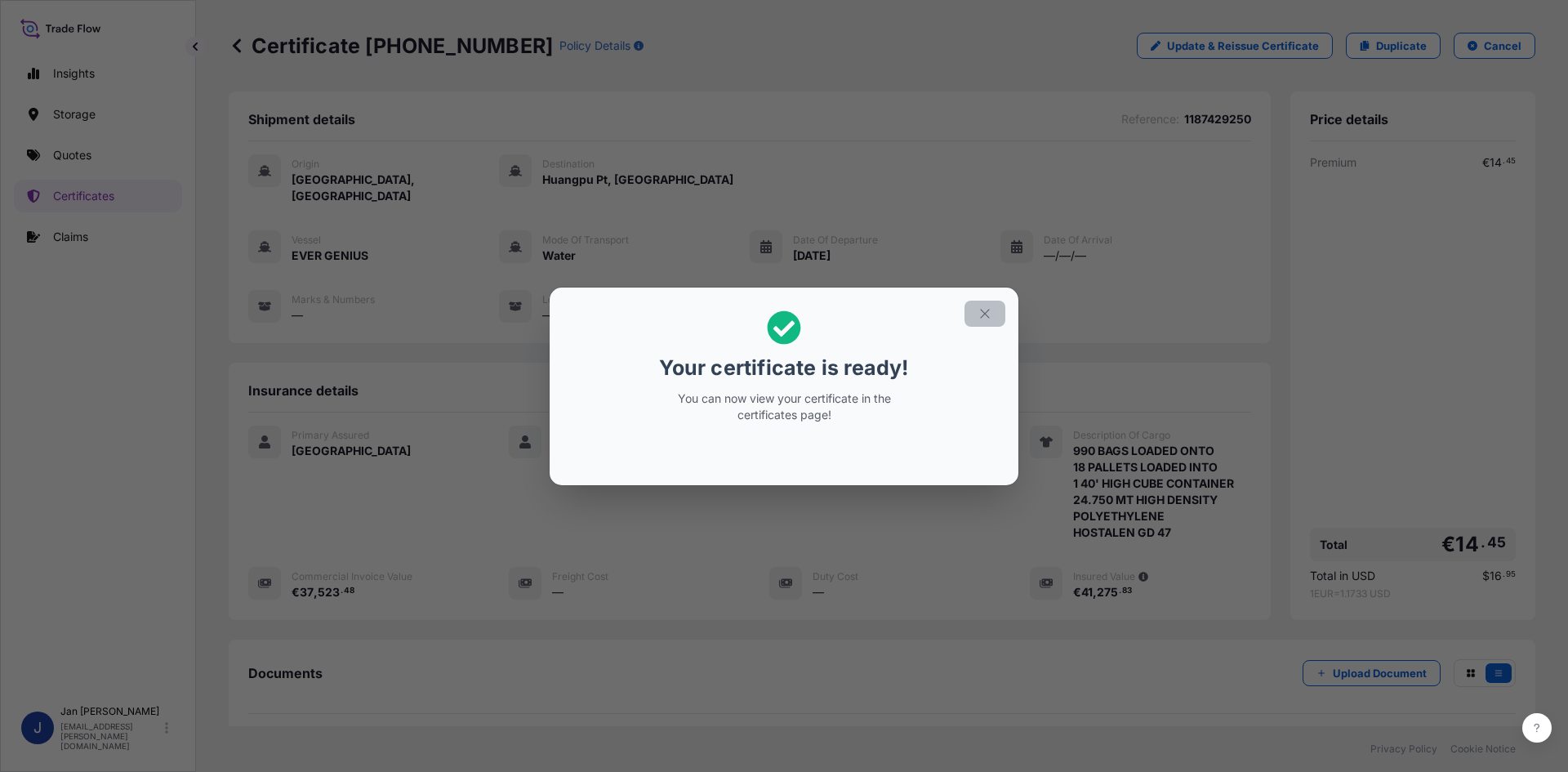
click at [983, 325] on button "button" at bounding box center [985, 313] width 41 height 26
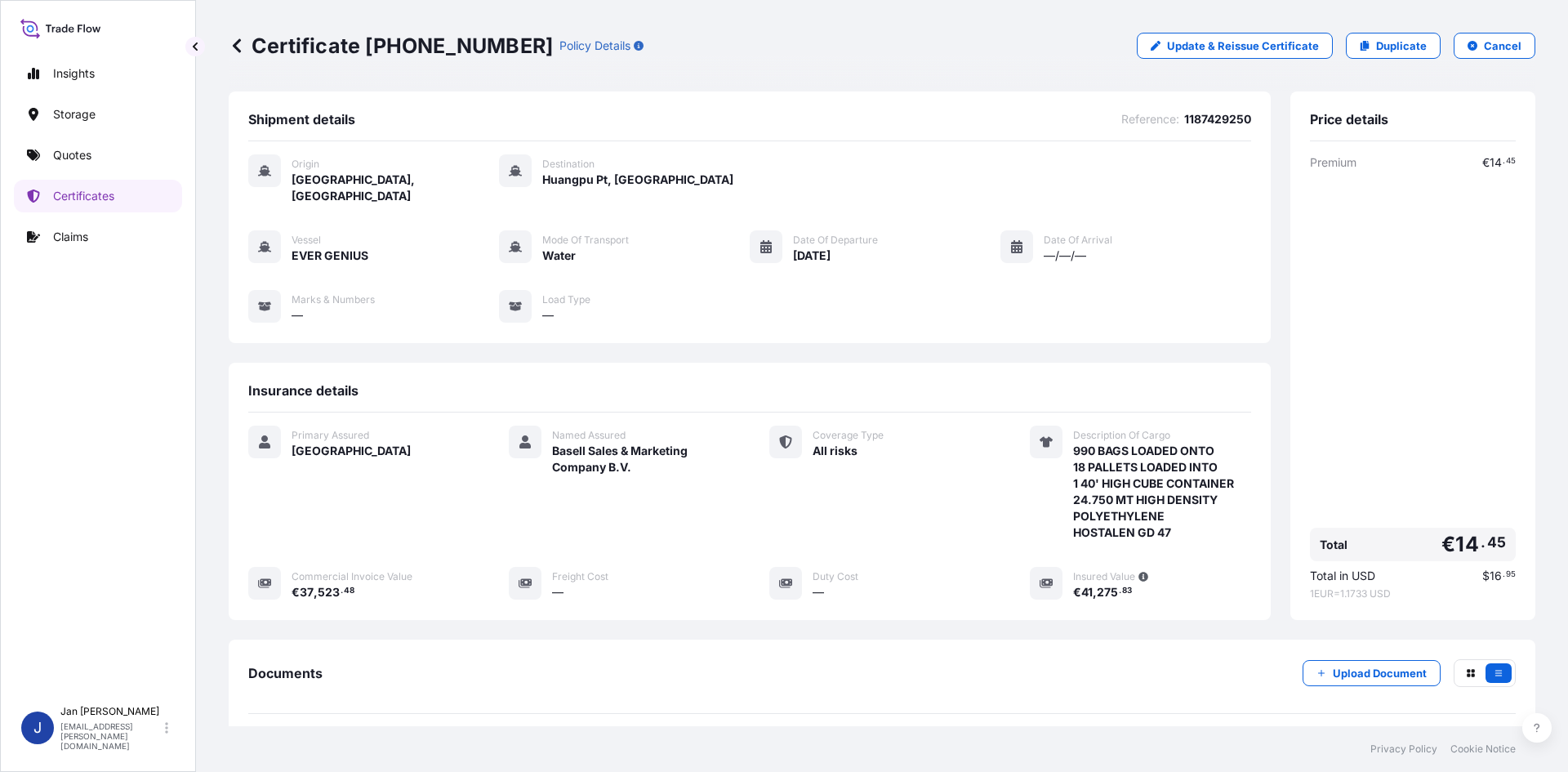
scroll to position [152, 0]
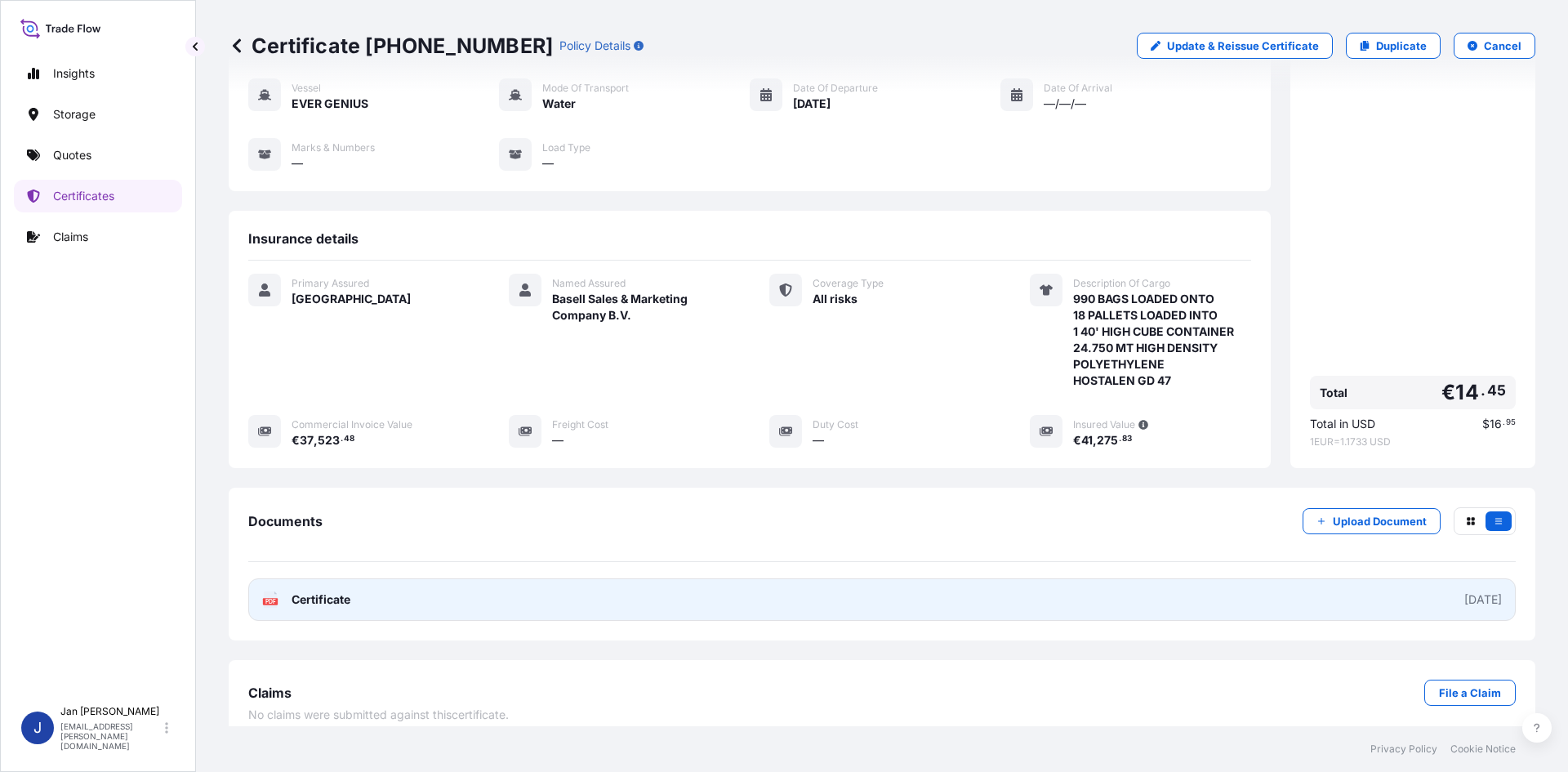
click at [544, 578] on link "PDF Certificate [DATE]" at bounding box center [882, 600] width 1268 height 43
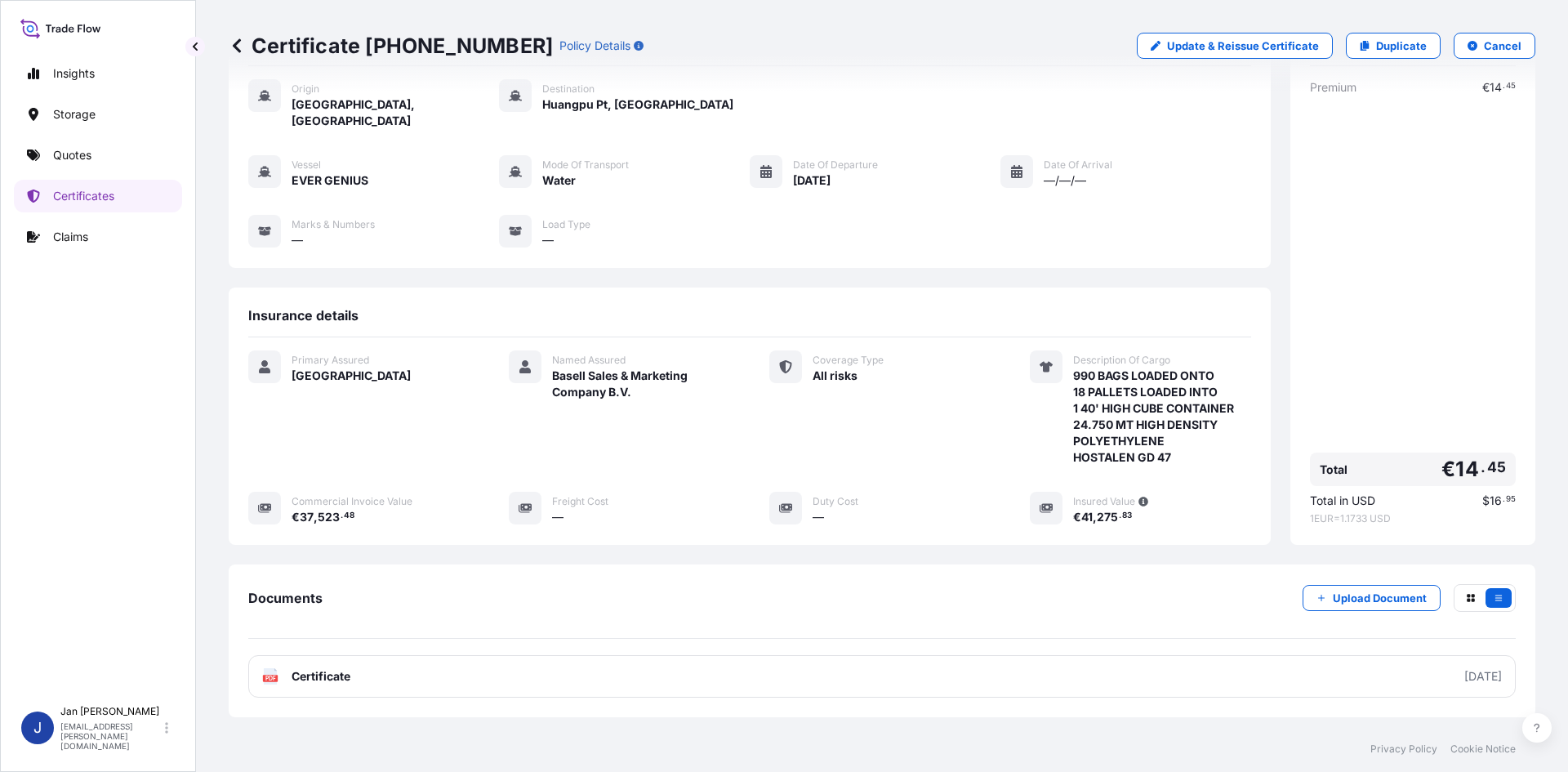
scroll to position [0, 0]
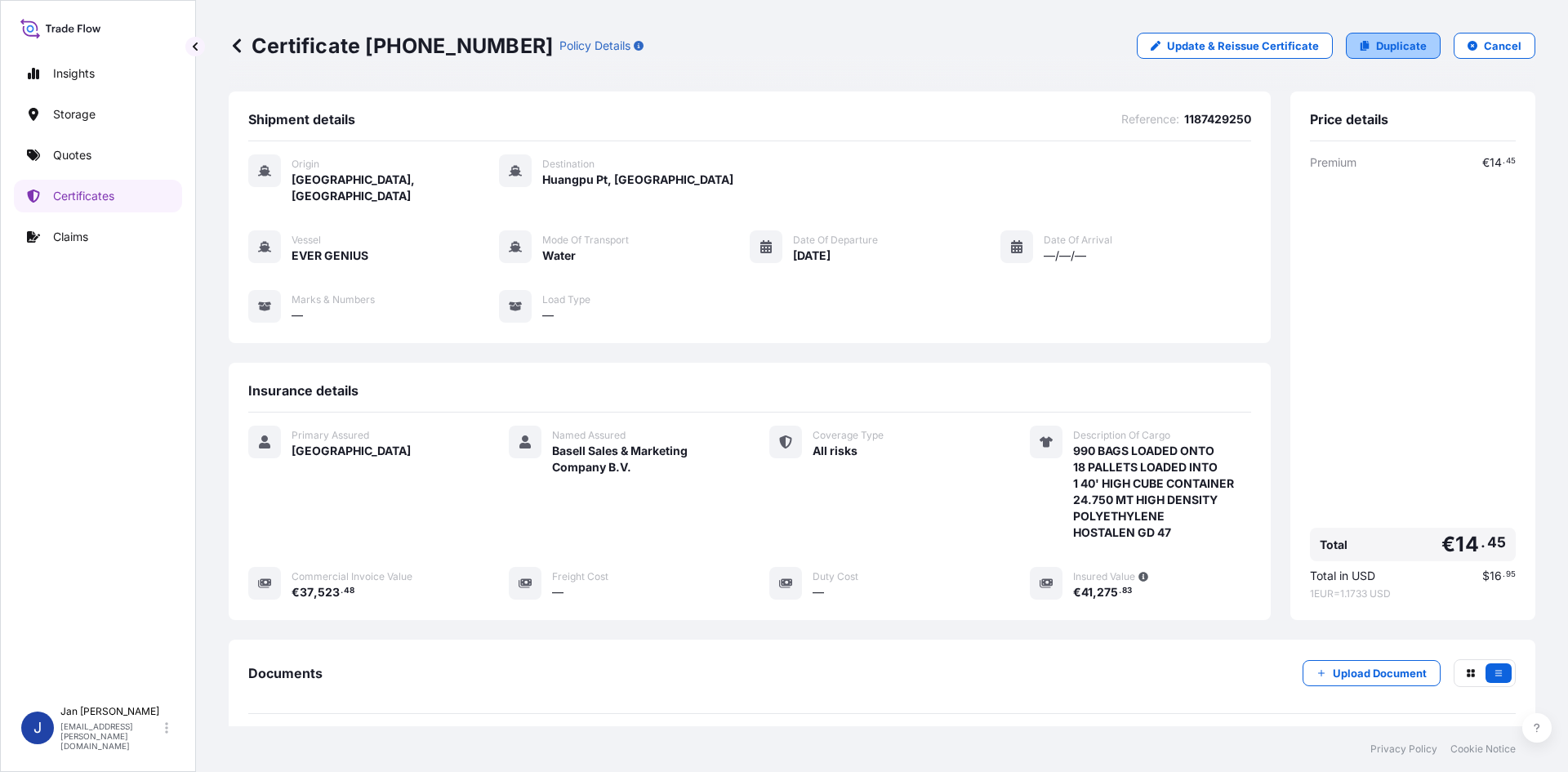
click at [1389, 56] on link "Duplicate" at bounding box center [1393, 45] width 95 height 26
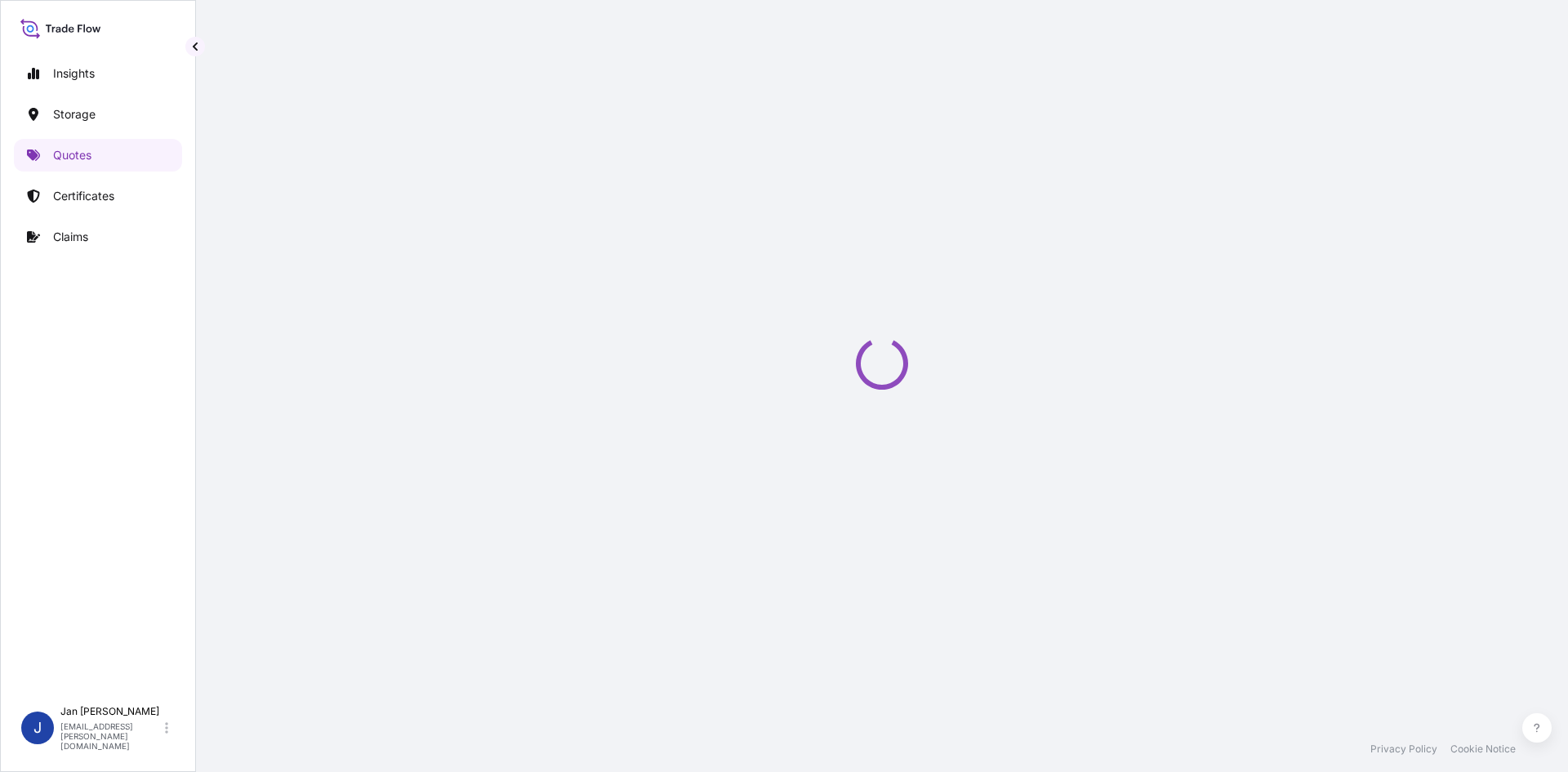
select select "Water"
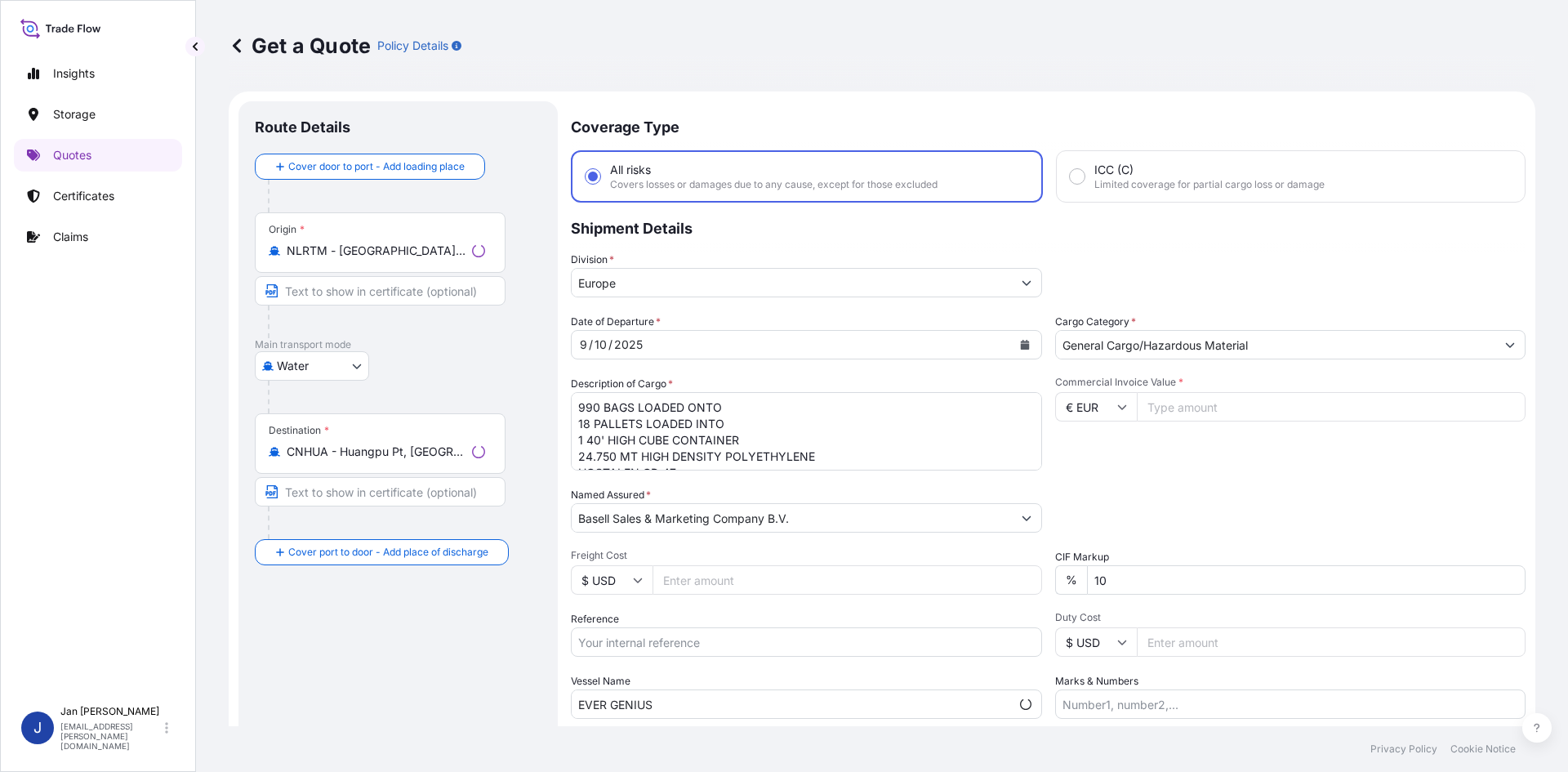
scroll to position [26, 0]
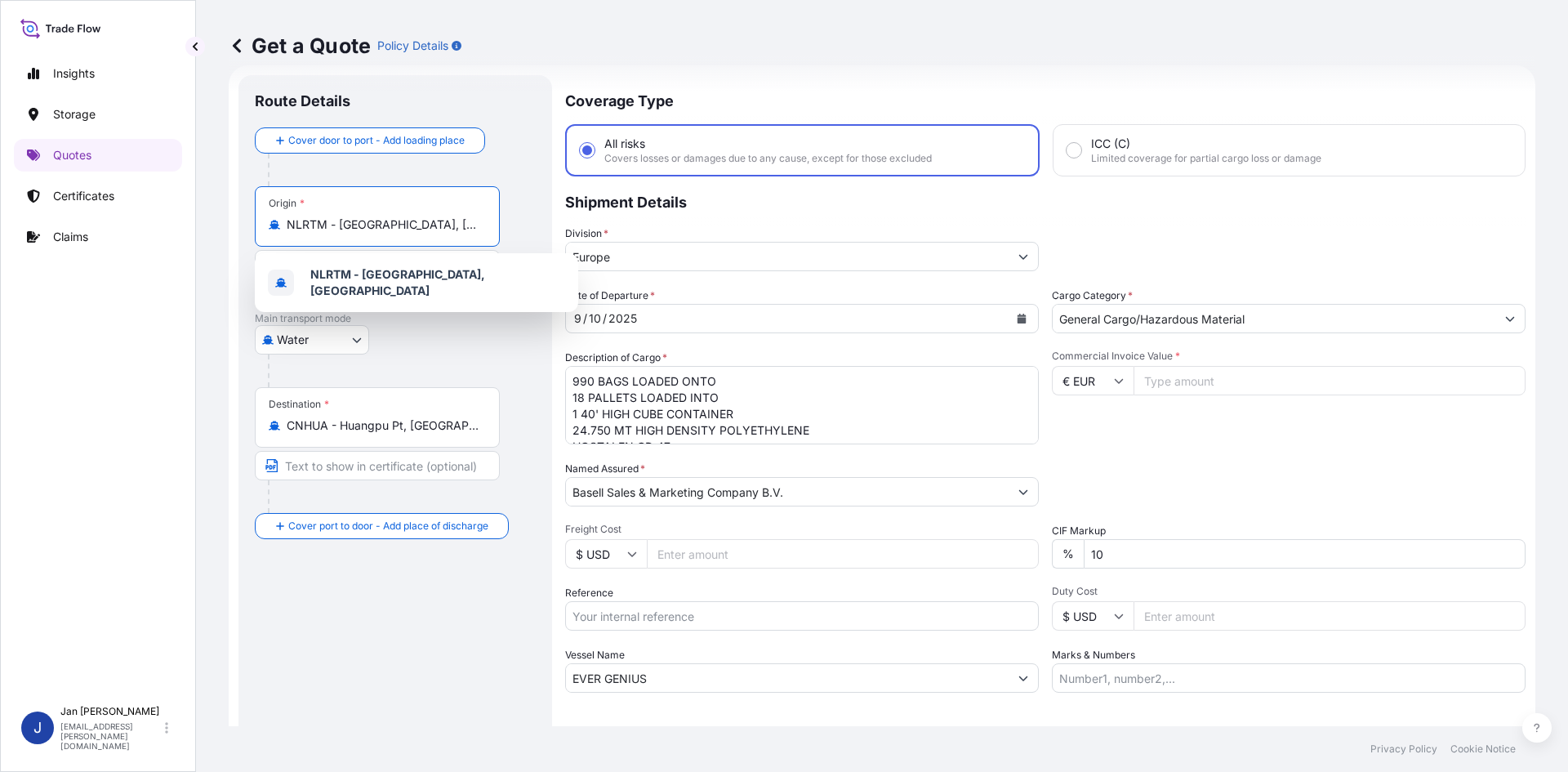
drag, startPoint x: 467, startPoint y: 225, endPoint x: 55, endPoint y: 224, distance: 412.0
click at [55, 224] on div "Insights Storage Quotes Certificates Claims J [PERSON_NAME] [EMAIL_ADDRESS][PER…" at bounding box center [784, 386] width 1568 height 772
paste input "GENOA"
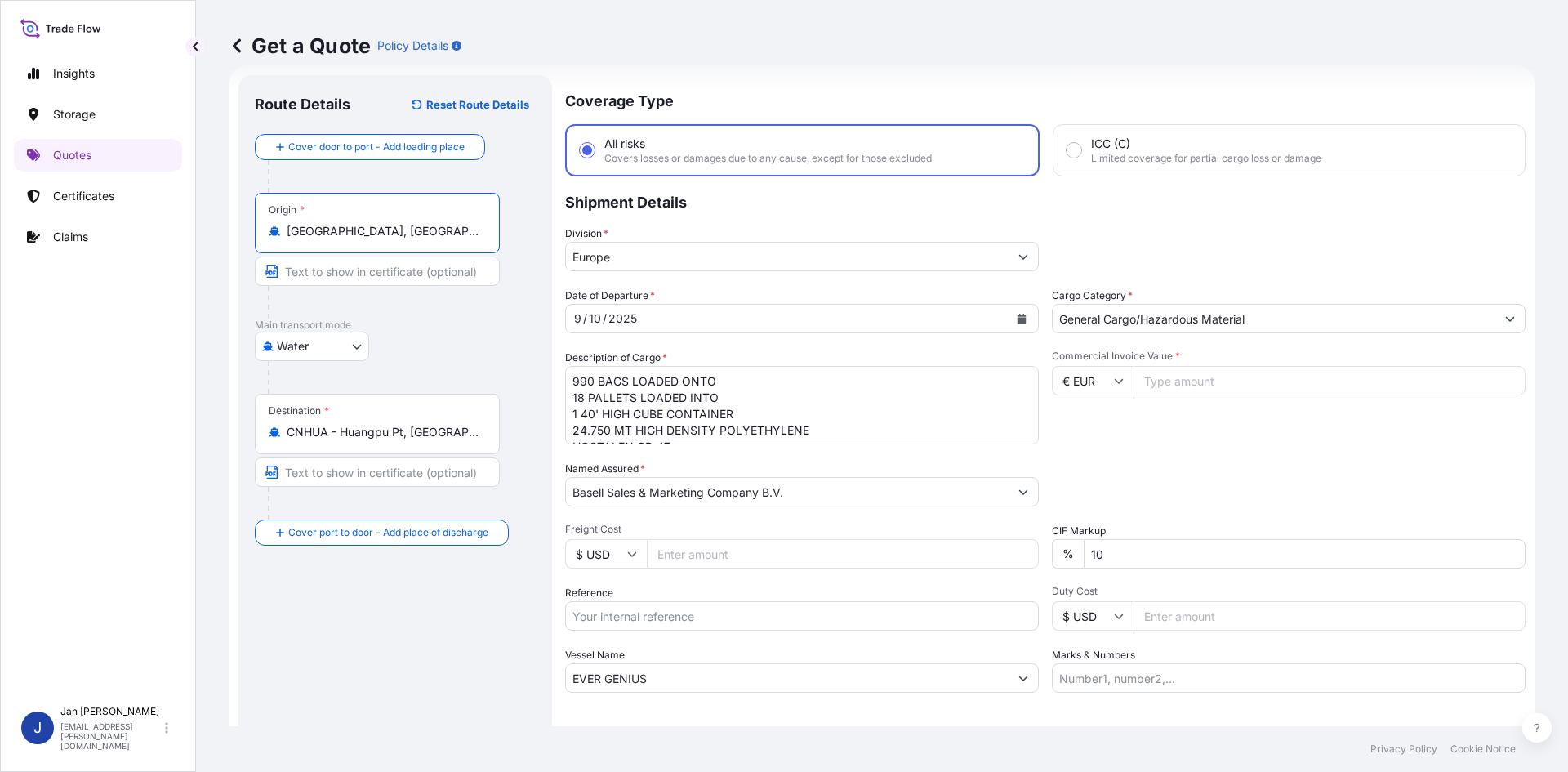
type input "[GEOGRAPHIC_DATA], [GEOGRAPHIC_DATA] of [GEOGRAPHIC_DATA], [GEOGRAPHIC_DATA]"
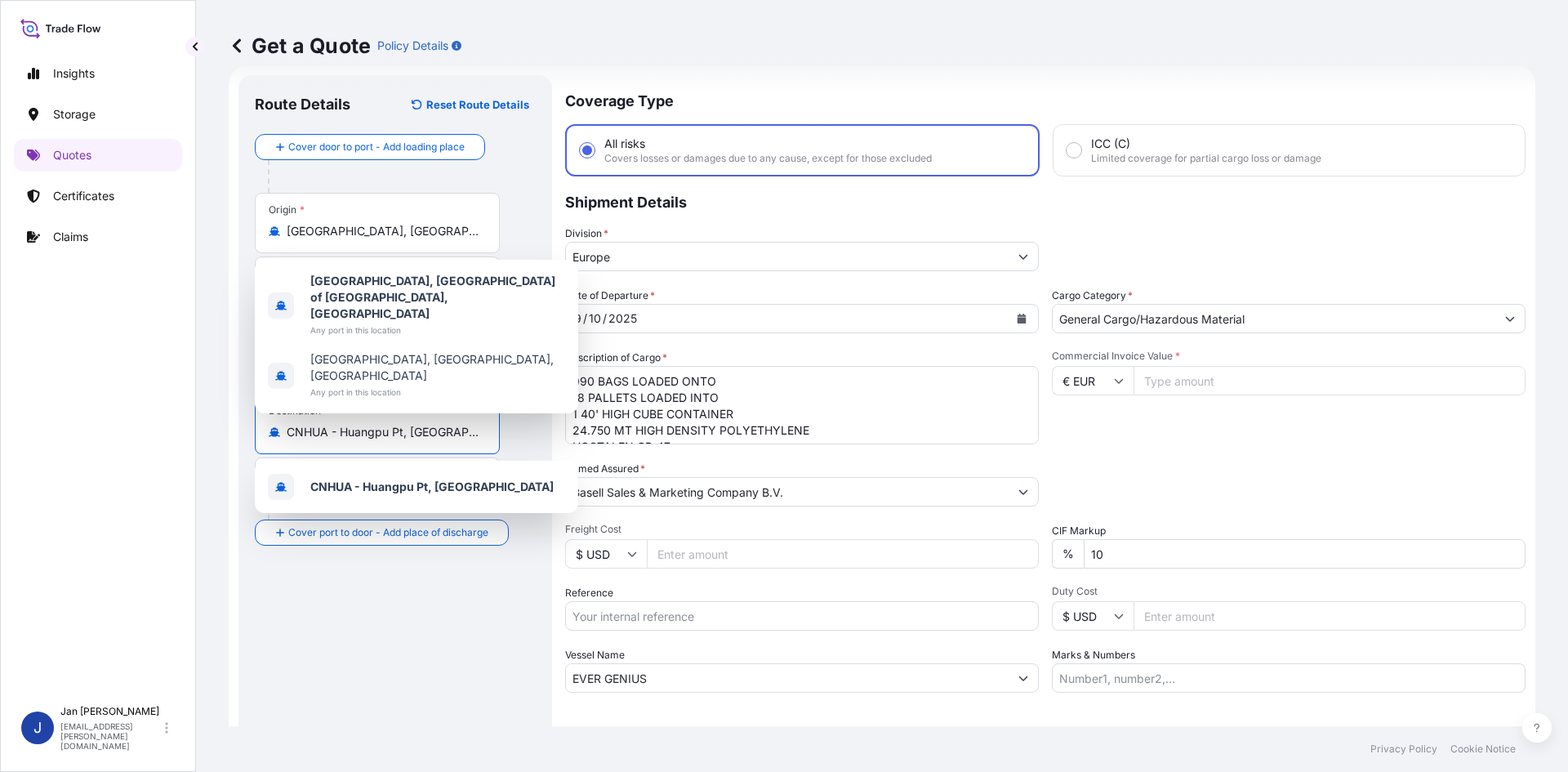
drag, startPoint x: 455, startPoint y: 435, endPoint x: 188, endPoint y: 438, distance: 267.0
click at [189, 438] on div "Insights Storage Quotes Certificates Claims J [PERSON_NAME] [EMAIL_ADDRESS][PER…" at bounding box center [784, 386] width 1568 height 772
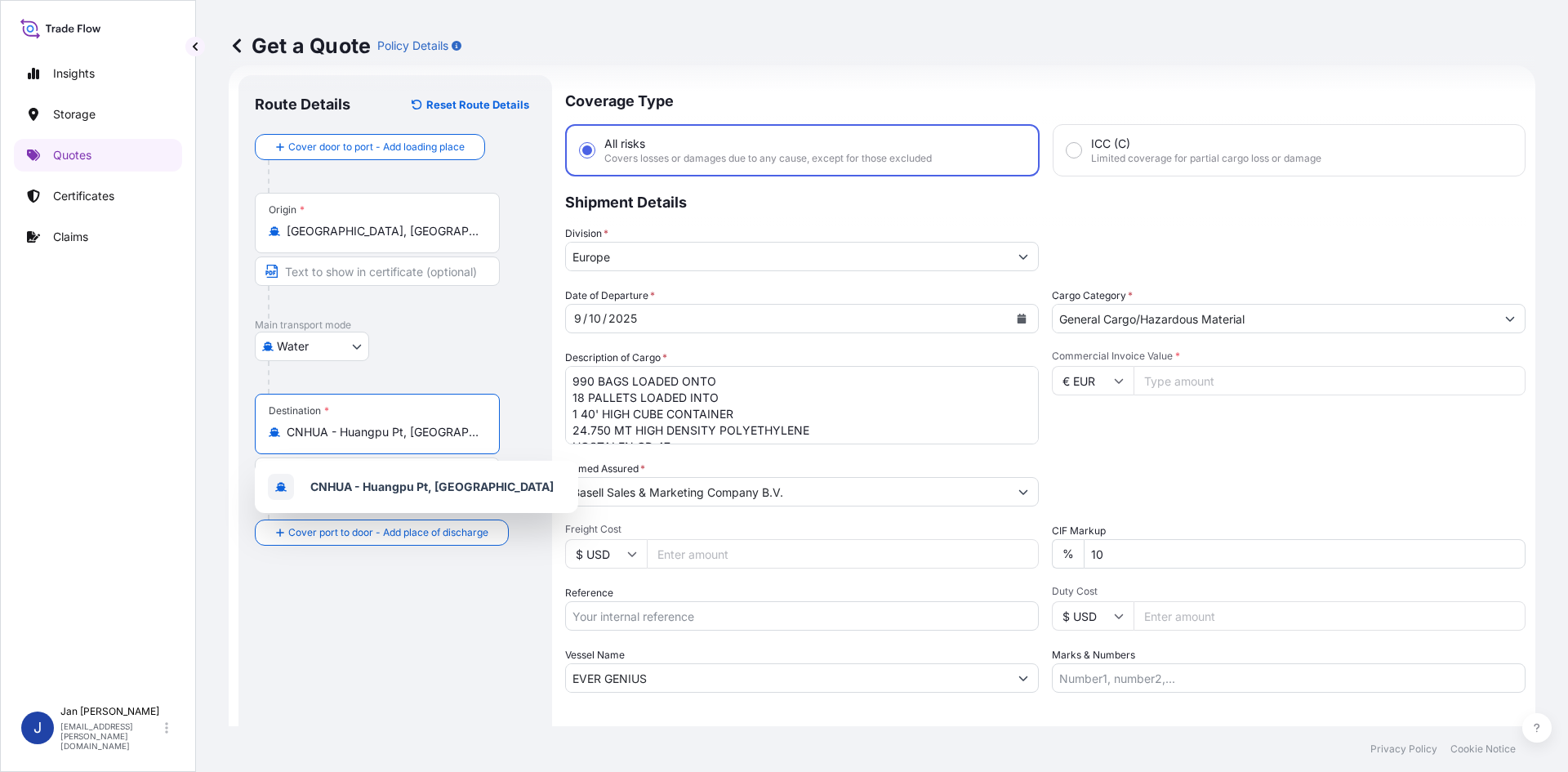
paste input "HAIPHONG"
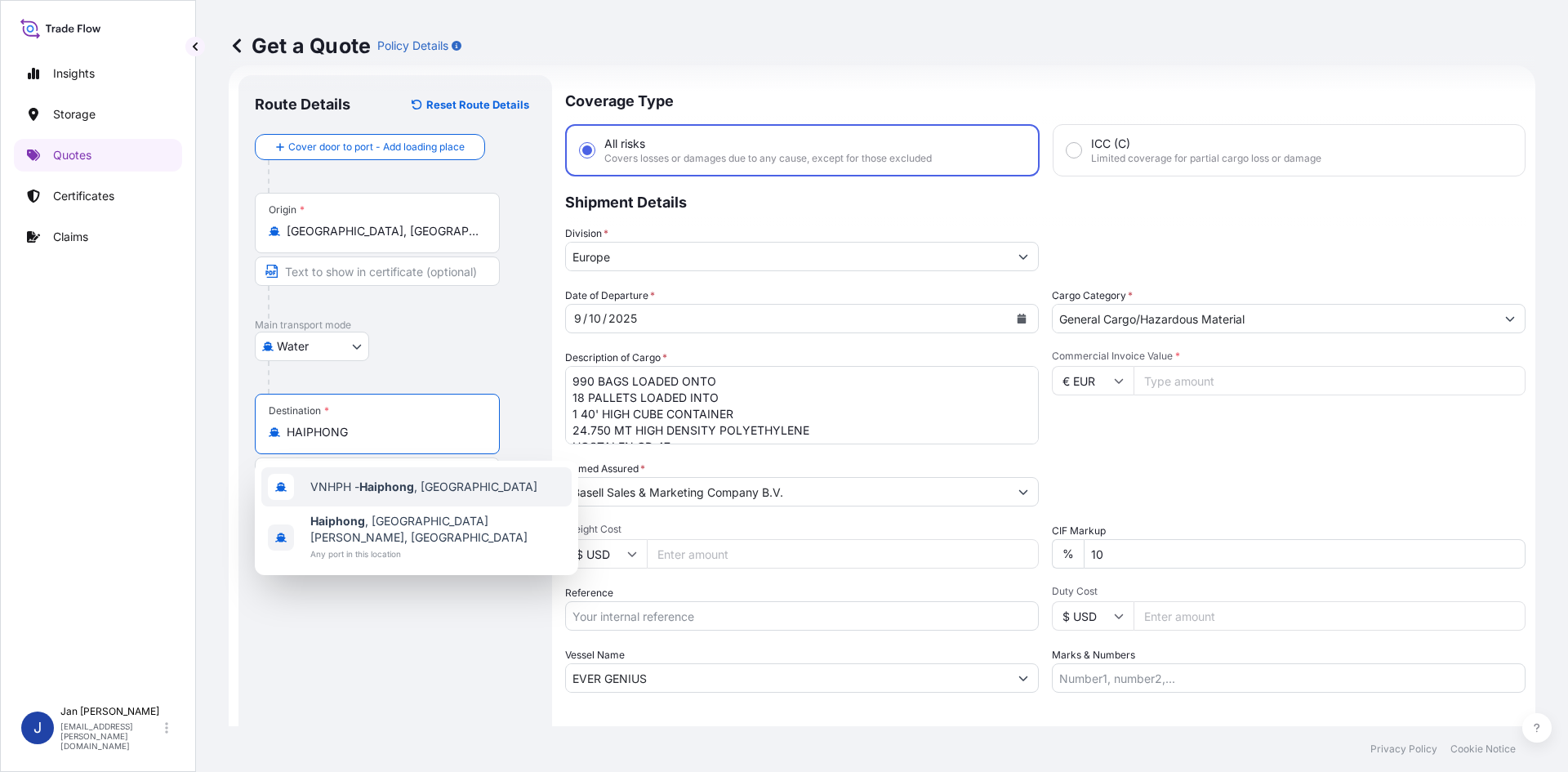
click at [497, 496] on div "VNHPH - Haiphong , [GEOGRAPHIC_DATA]" at bounding box center [416, 487] width 311 height 39
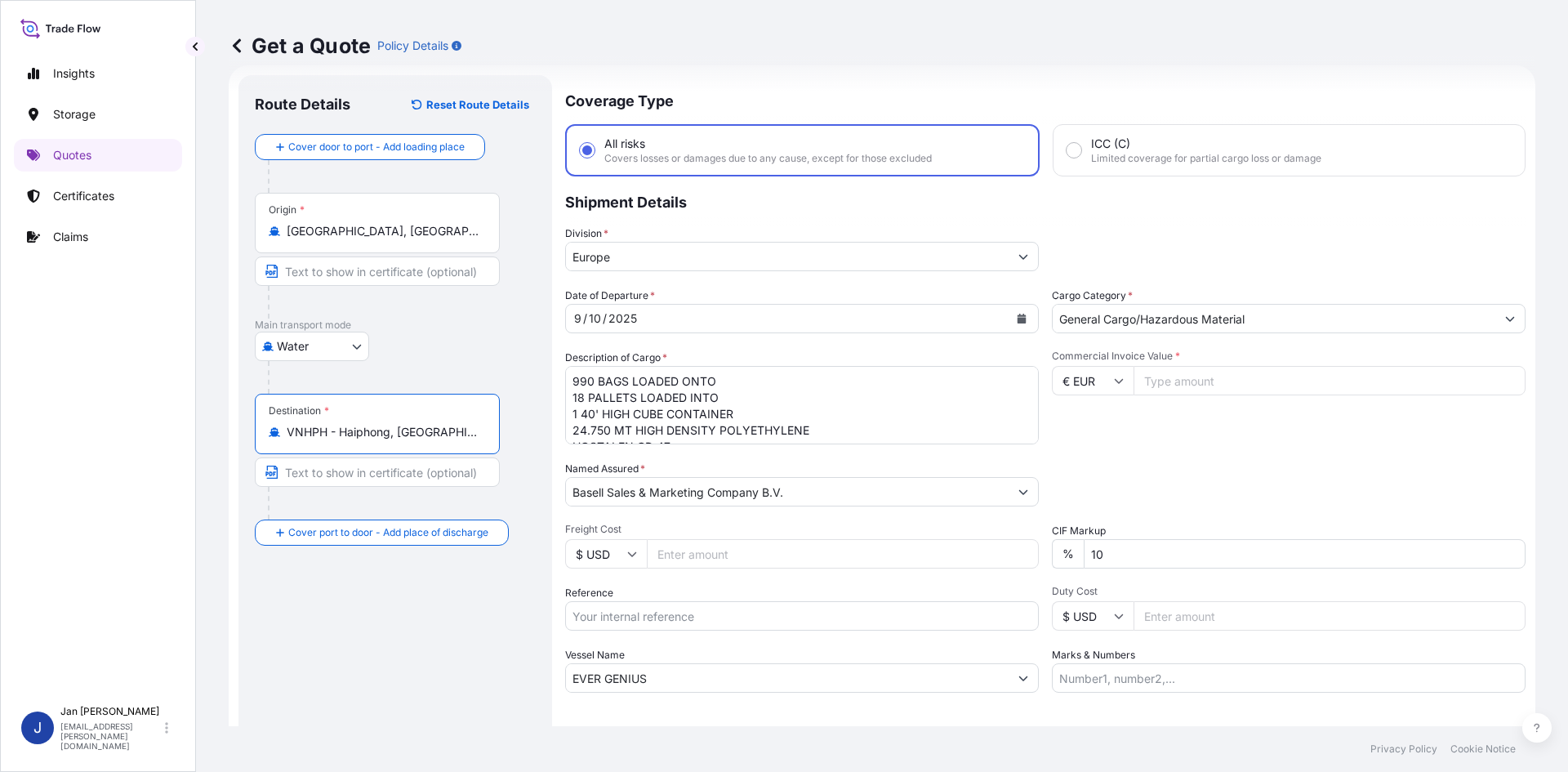
type input "VNHPH - Haiphong, [GEOGRAPHIC_DATA]"
click at [1018, 320] on icon "Calendar" at bounding box center [1022, 318] width 9 height 9
drag, startPoint x: 677, startPoint y: 690, endPoint x: 288, endPoint y: 659, distance: 390.2
click at [277, 678] on form "Route Details Reset Route Details Cover door to port - Add loading place Place …" at bounding box center [882, 444] width 1307 height 758
paste input "ONE FUTURE"
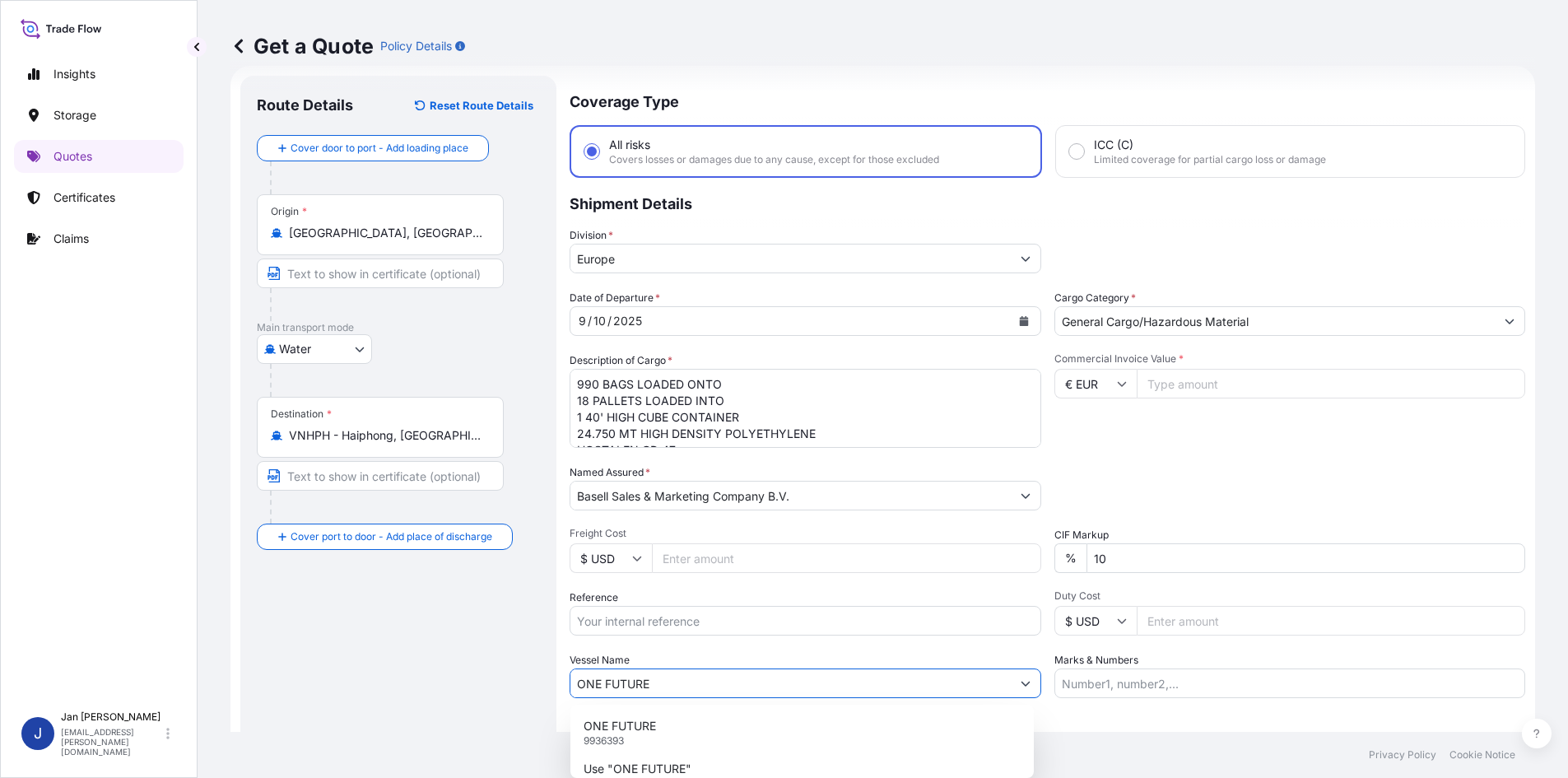
type input "ONE FUTURE"
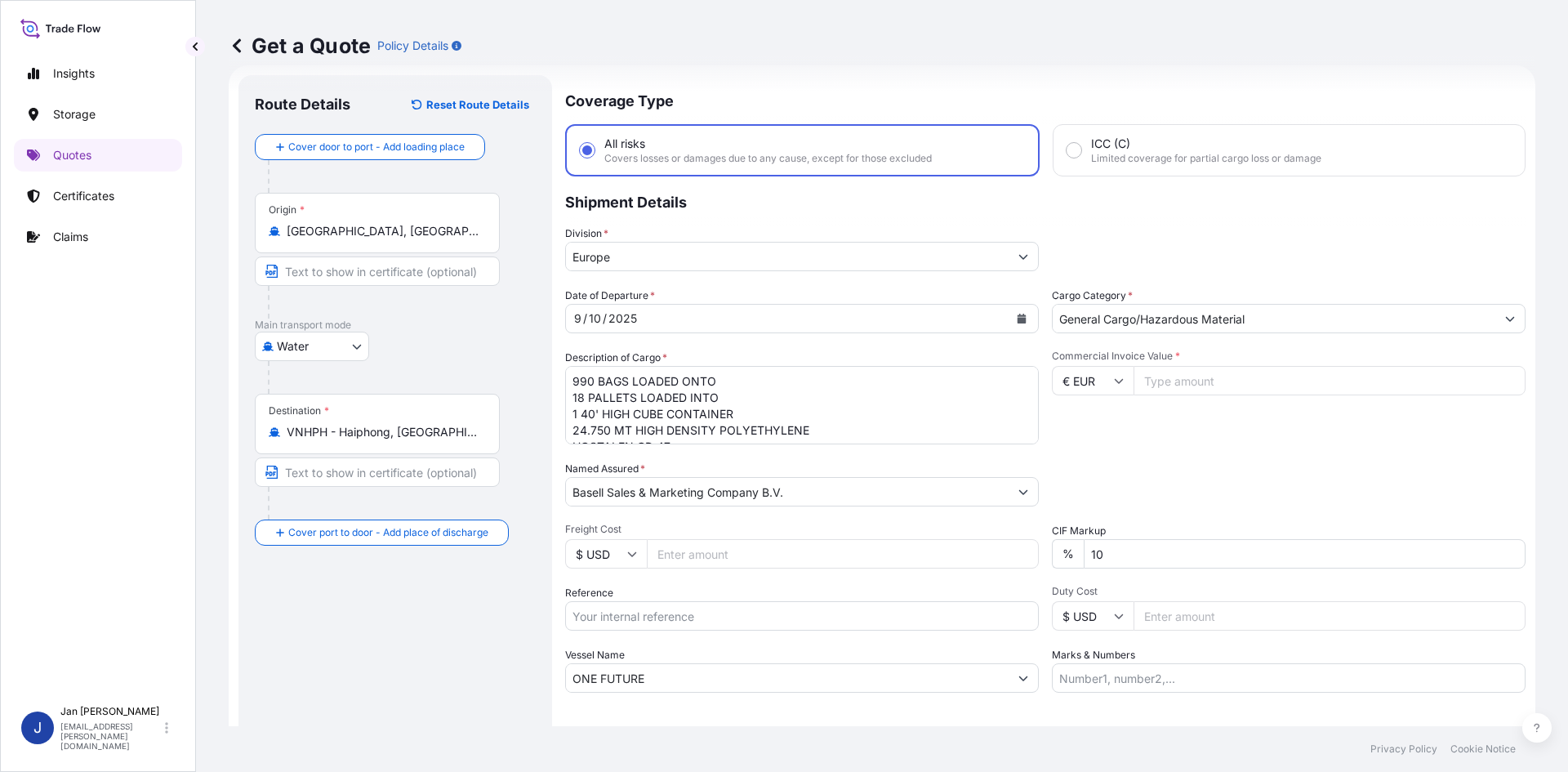
click at [636, 611] on input "Reference" at bounding box center [801, 616] width 473 height 29
paste input "1505193574"
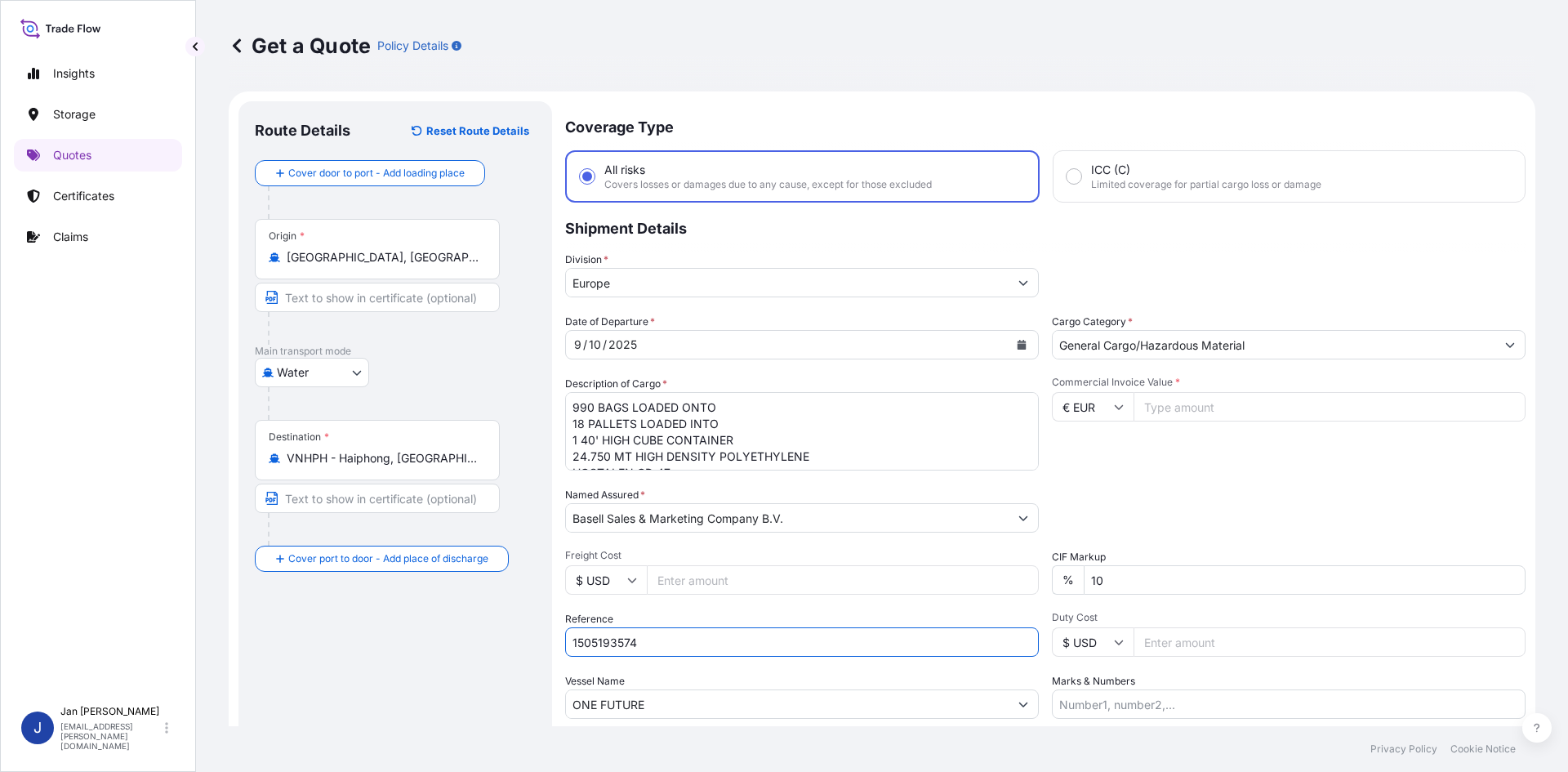
scroll to position [82, 0]
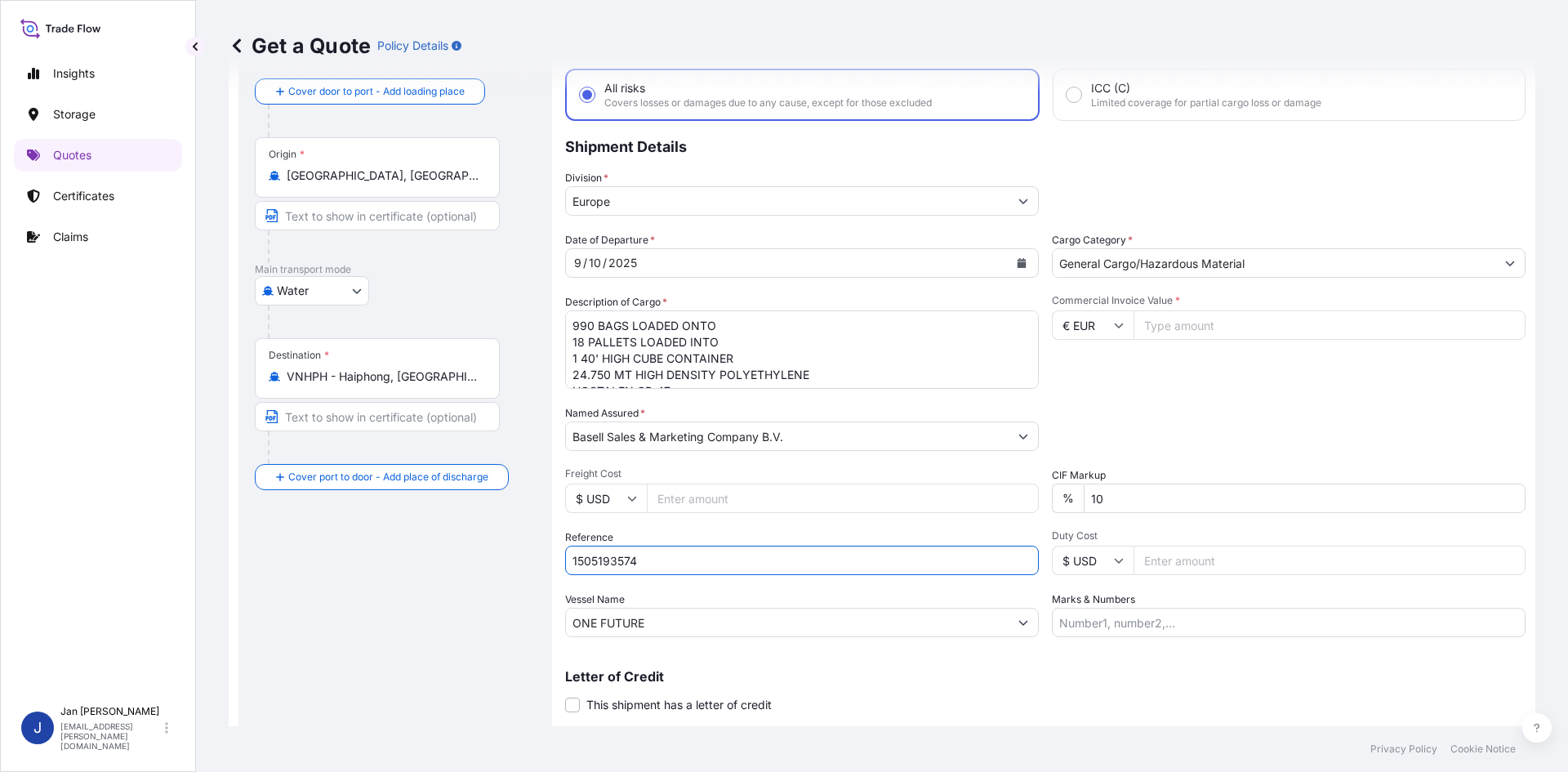
type input "1505193574"
drag, startPoint x: 574, startPoint y: 327, endPoint x: 925, endPoint y: 464, distance: 376.8
click at [925, 464] on div "Date of Departure * [DATE] Cargo Category * General Cargo/Hazardous Material De…" at bounding box center [1045, 434] width 961 height 405
paste textarea "BAGS LOADED ONTO 15 PALLETS LOADED INTO 1 40' CONTAINER(S) CLYRELL EC340Q"
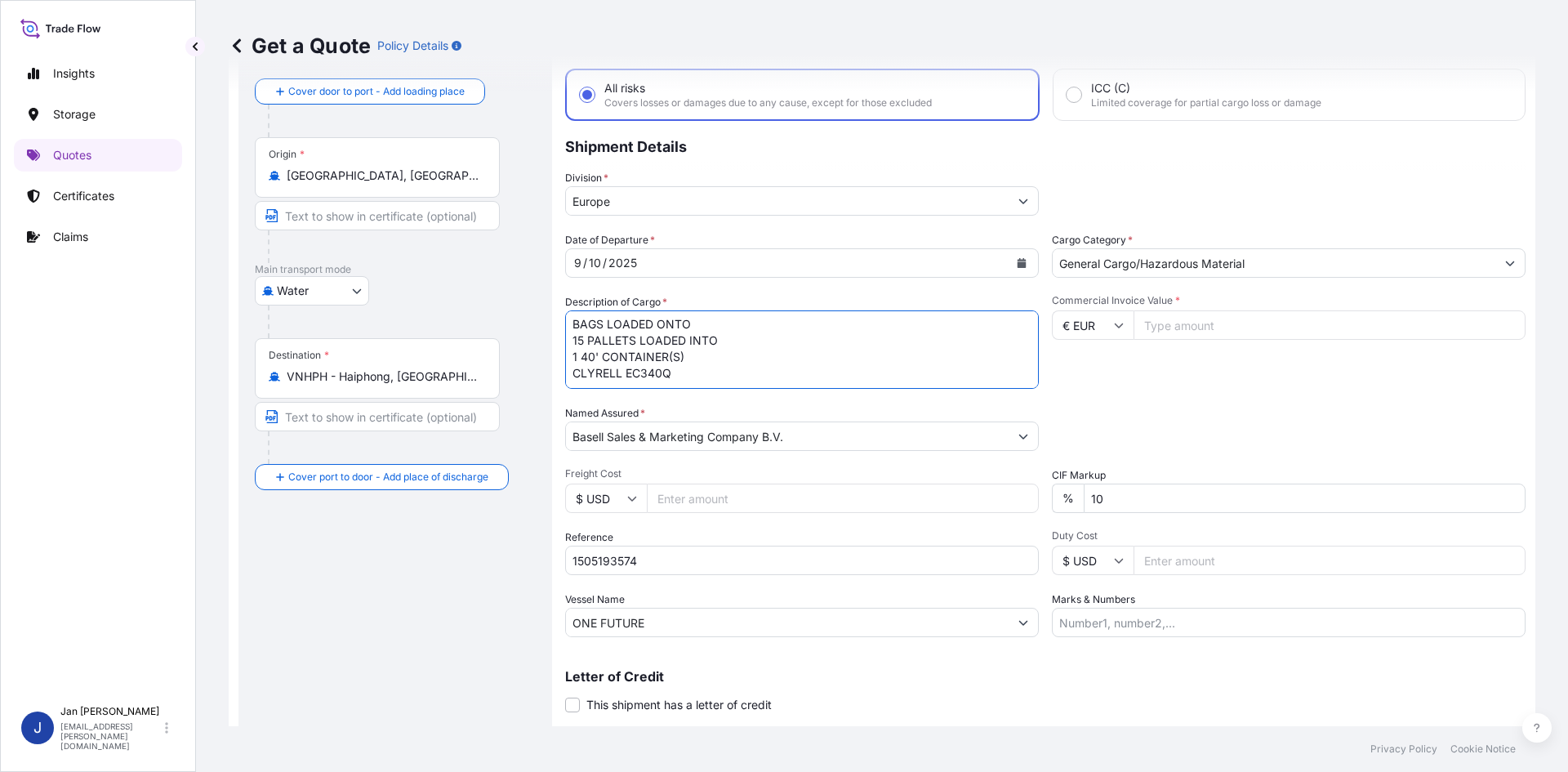
scroll to position [0, 0]
click at [573, 323] on textarea "990 BAGS LOADED ONTO 18 PALLETS LOADED INTO 1 40' HIGH CUBE CONTAINER 24.750 MT…" at bounding box center [801, 350] width 473 height 78
paste textarea "825"
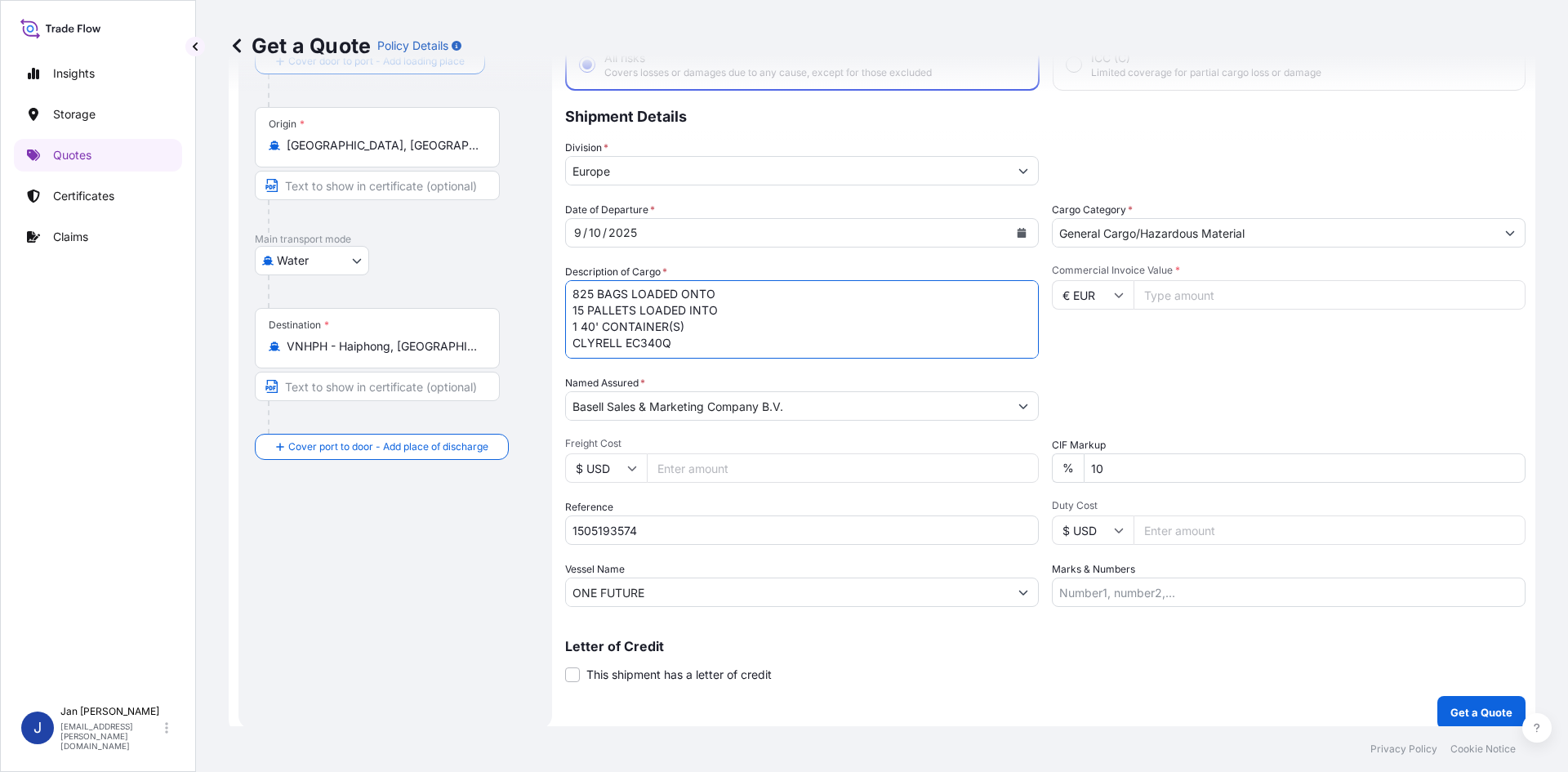
scroll to position [125, 0]
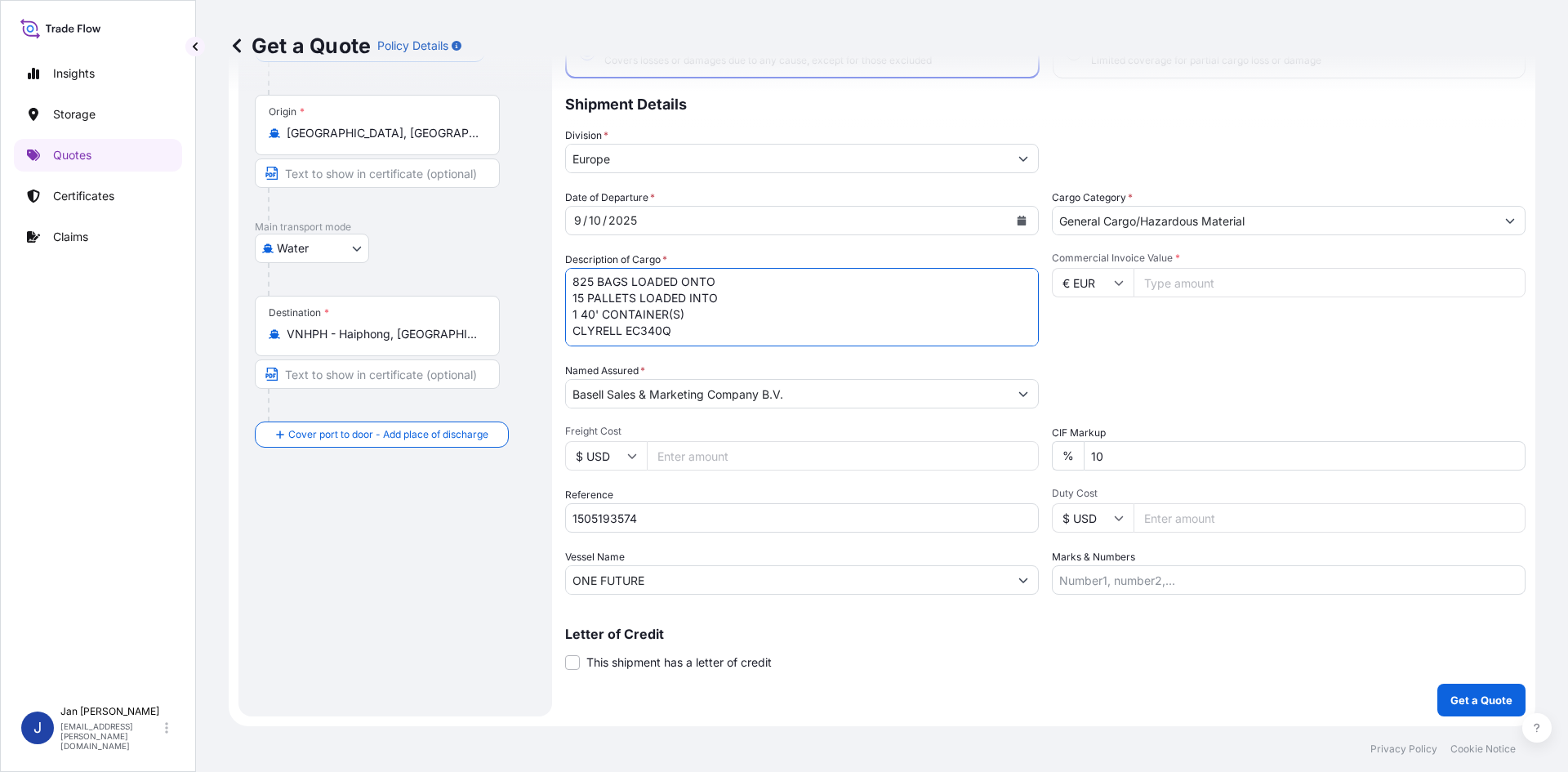
type textarea "825 BAGS LOADED ONTO 15 PALLETS LOADED INTO 1 40' CONTAINER(S) CLYRELL EC340Q"
click at [1179, 276] on input "Commercial Invoice Value *" at bounding box center [1330, 282] width 392 height 29
type input "34753.13"
click at [1479, 704] on p "Get a Quote" at bounding box center [1481, 699] width 62 height 16
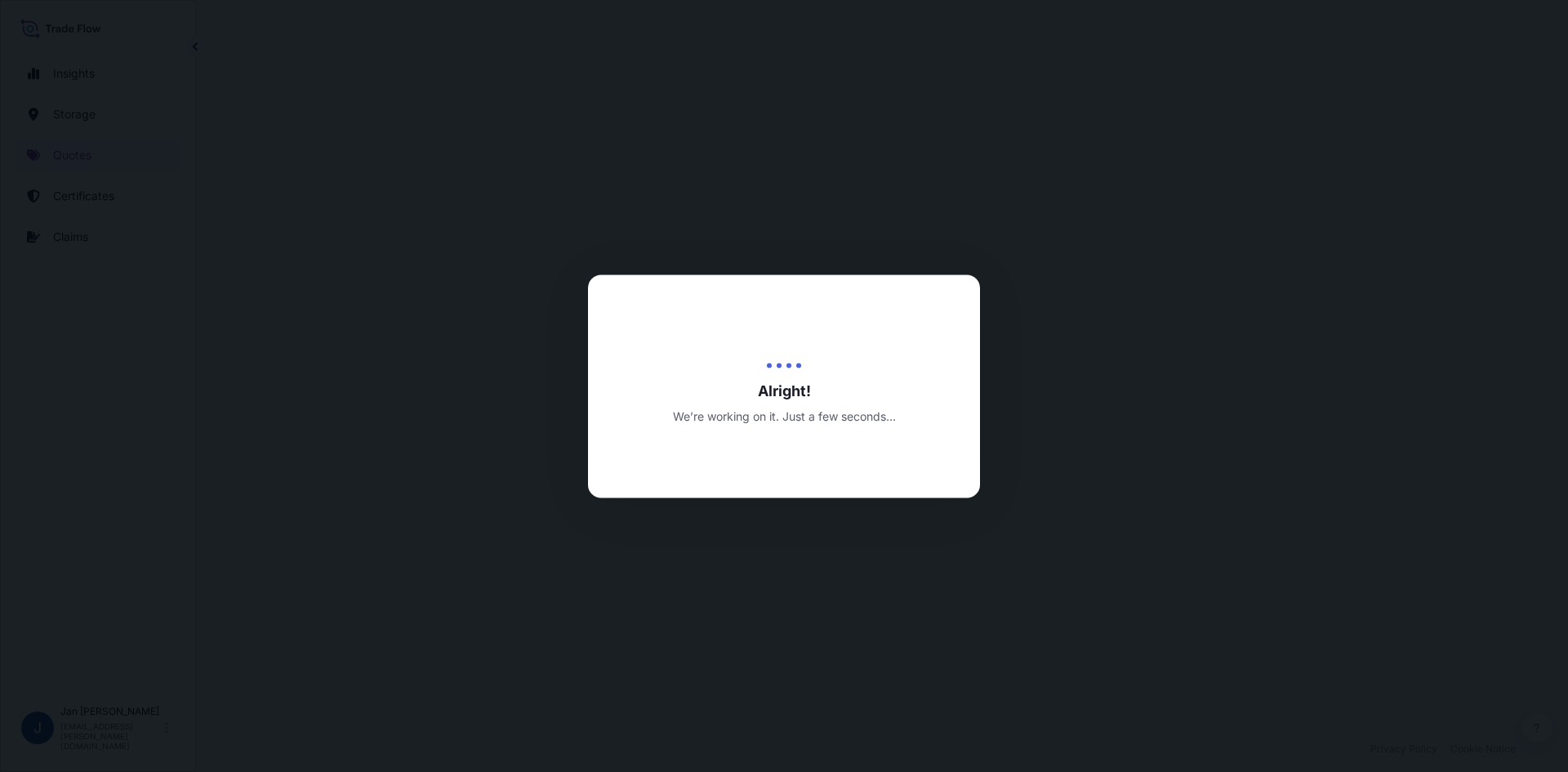
select select "Water"
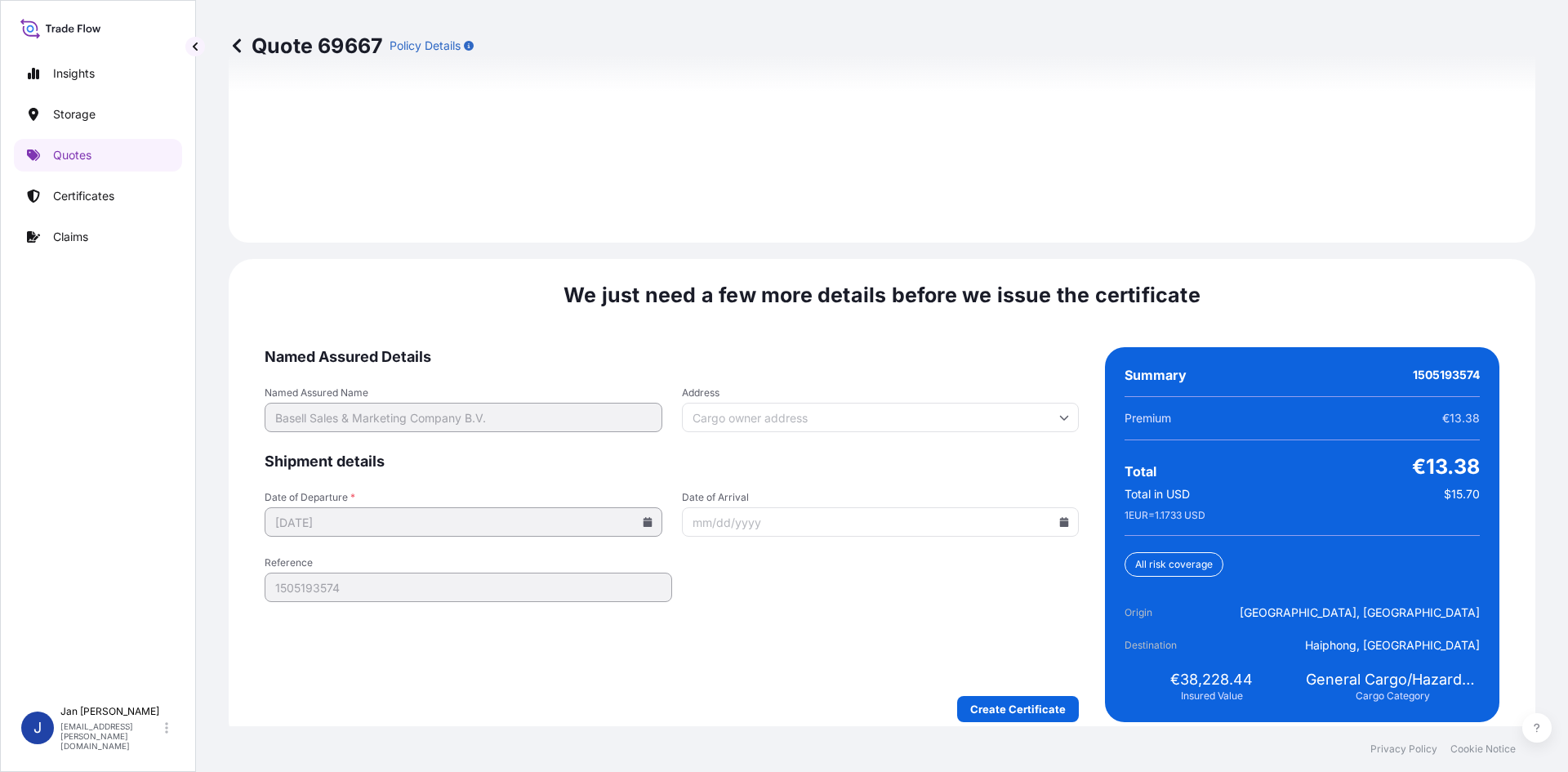
scroll to position [2343, 0]
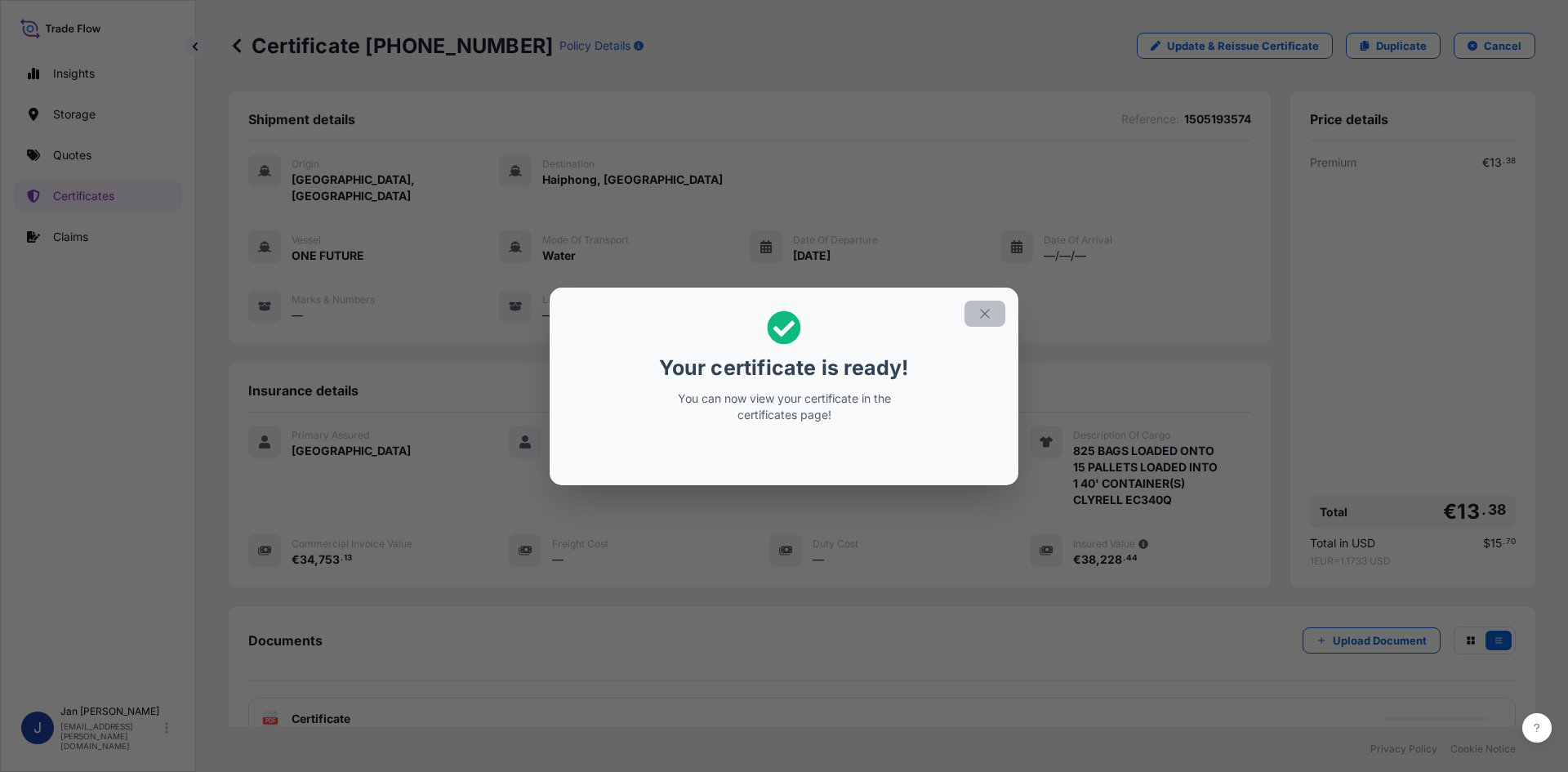
click at [983, 316] on icon "button" at bounding box center [984, 313] width 9 height 9
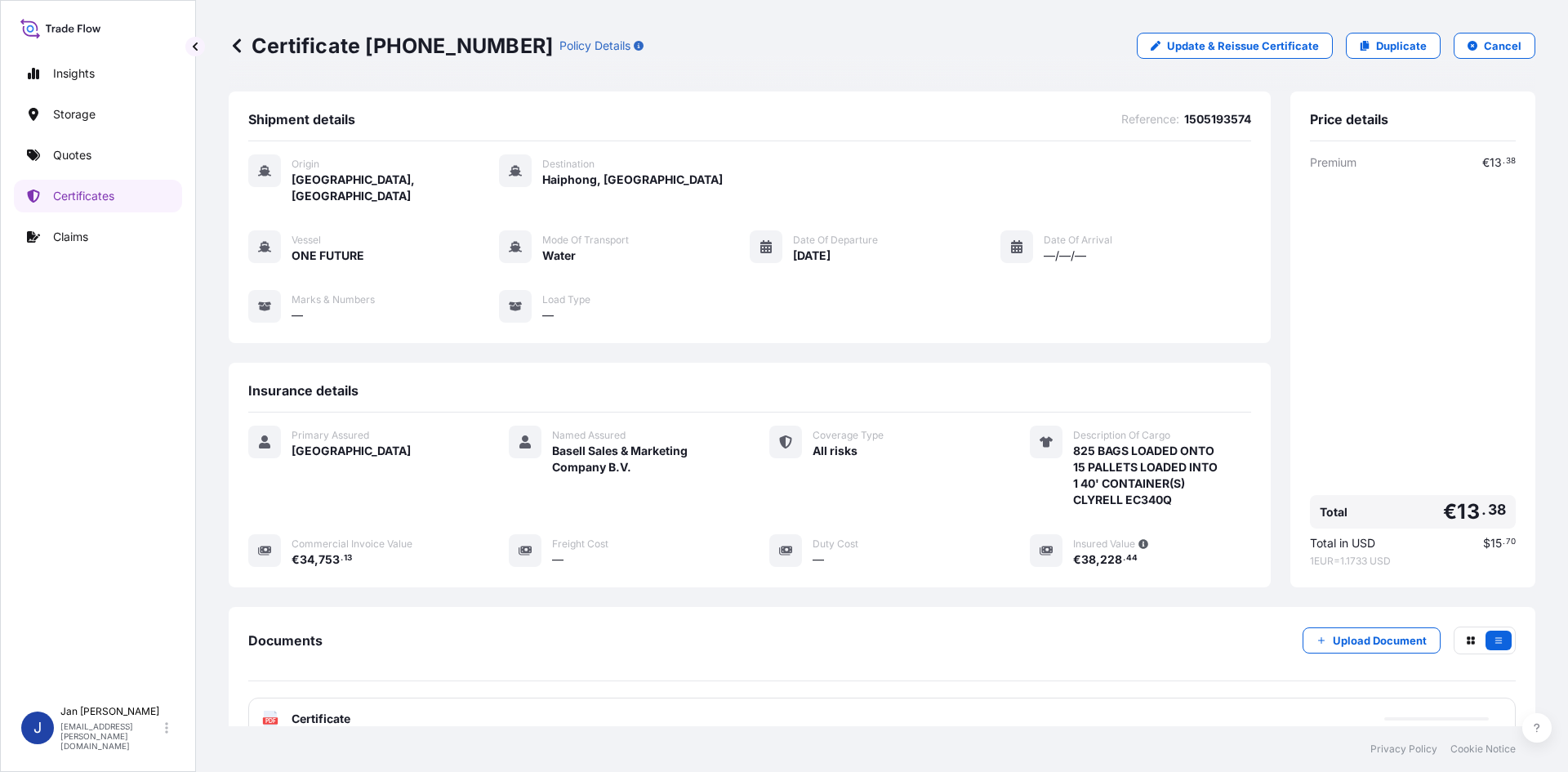
scroll to position [119, 0]
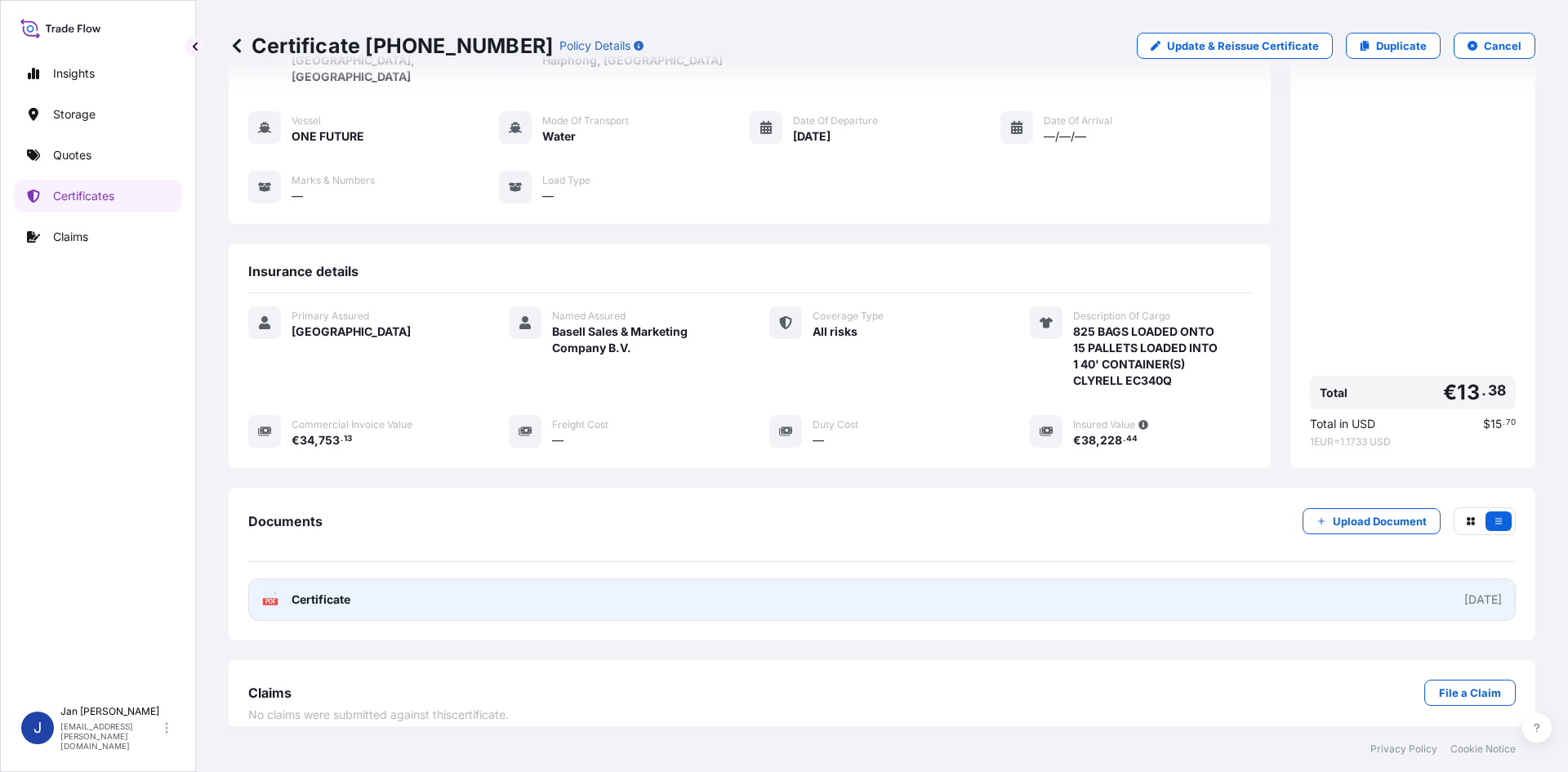
click at [1130, 581] on link "PDF Certificate [DATE]" at bounding box center [882, 600] width 1268 height 43
